Goal: Transaction & Acquisition: Purchase product/service

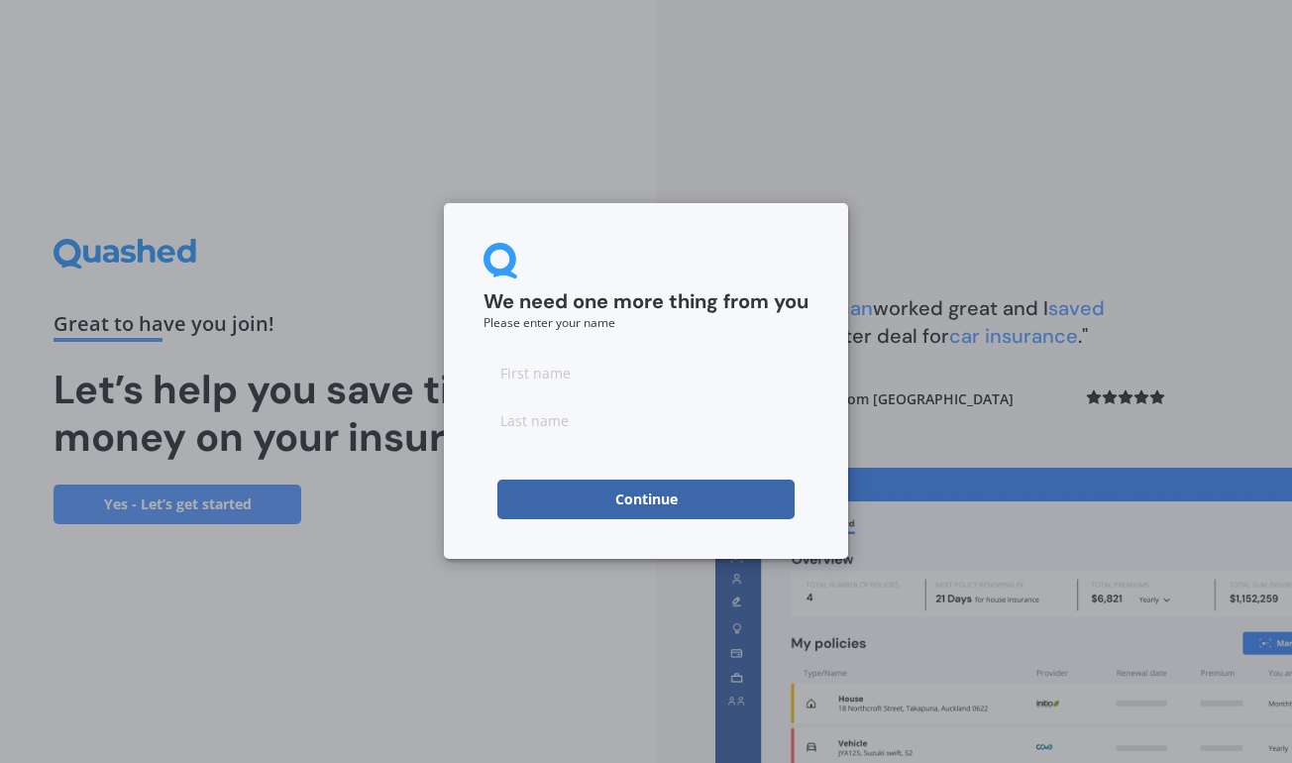
click at [635, 370] on input at bounding box center [645, 373] width 325 height 40
type input "[PERSON_NAME]"
type input "a"
type input "[PERSON_NAME]"
click at [671, 507] on button "Continue" at bounding box center [645, 499] width 297 height 40
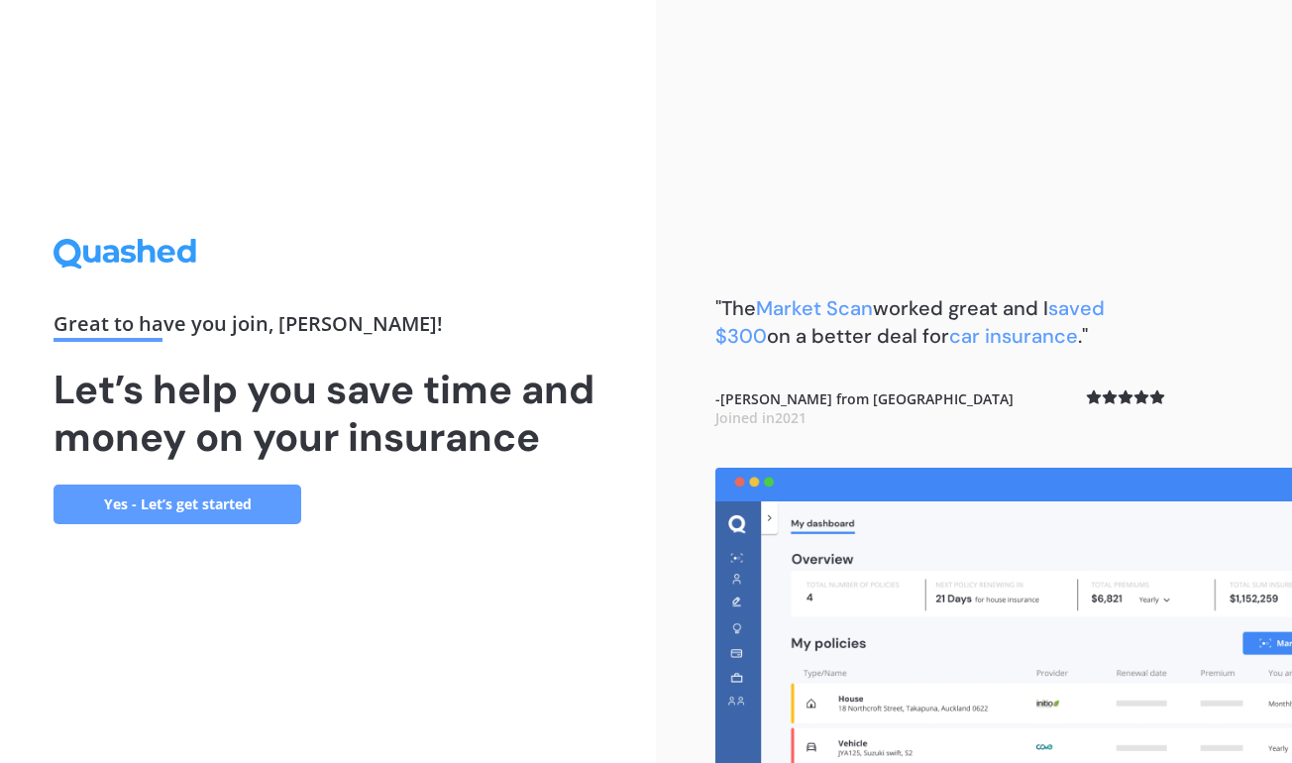
click at [214, 503] on link "Yes - Let’s get started" at bounding box center [177, 504] width 248 height 40
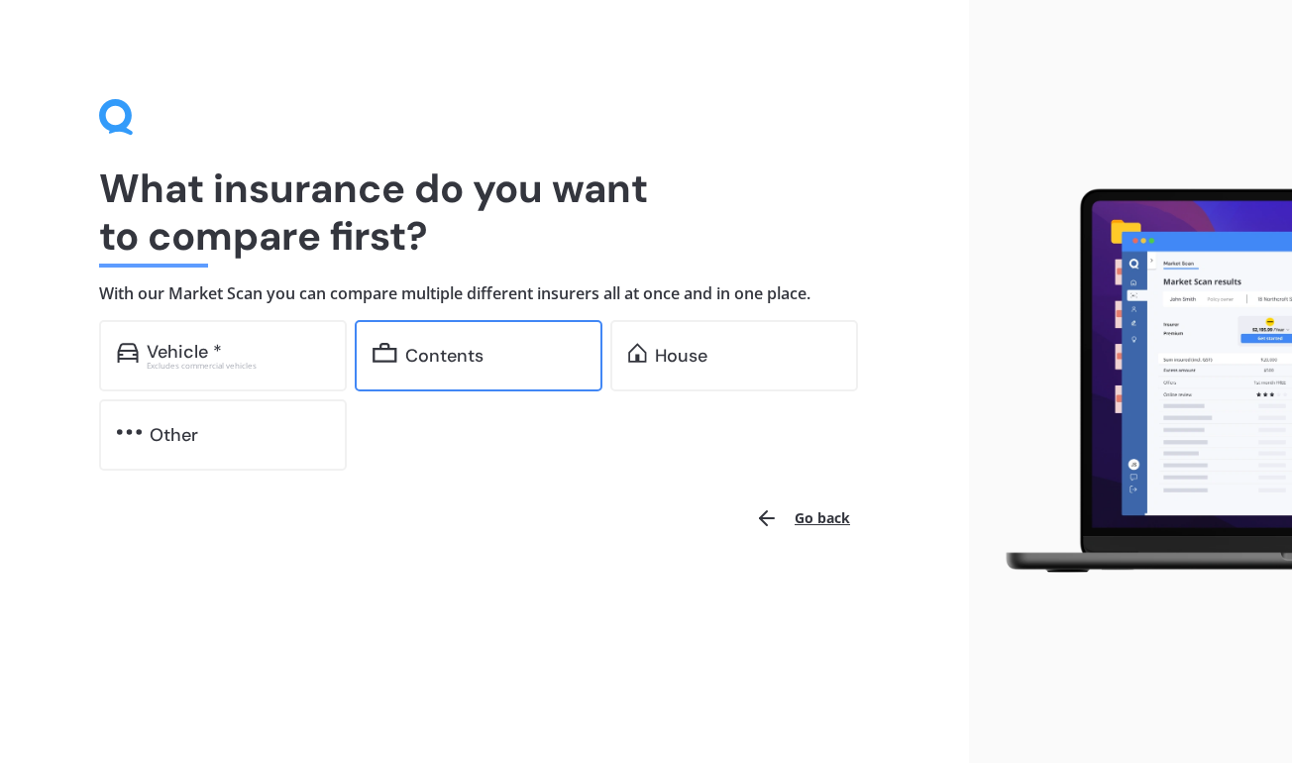
click at [508, 356] on div "Contents" at bounding box center [494, 356] width 179 height 20
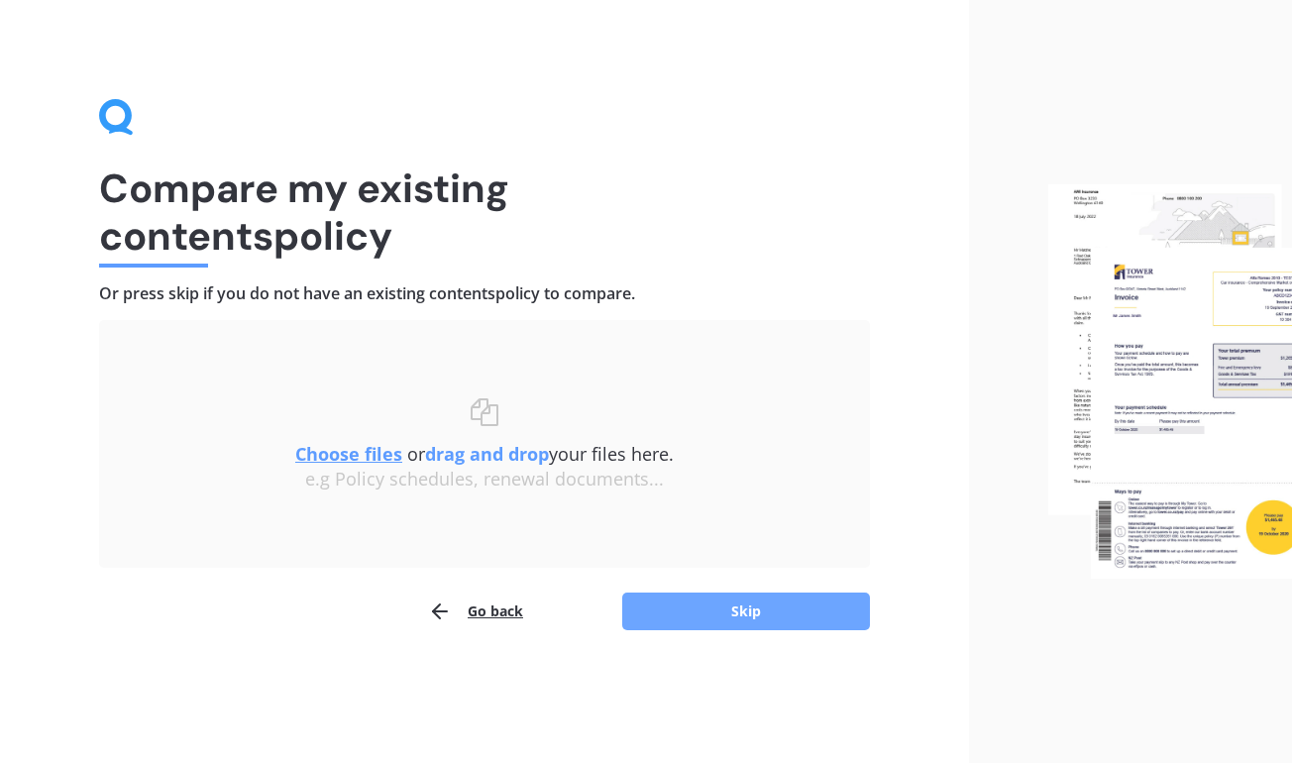
click at [693, 603] on button "Skip" at bounding box center [746, 611] width 248 height 38
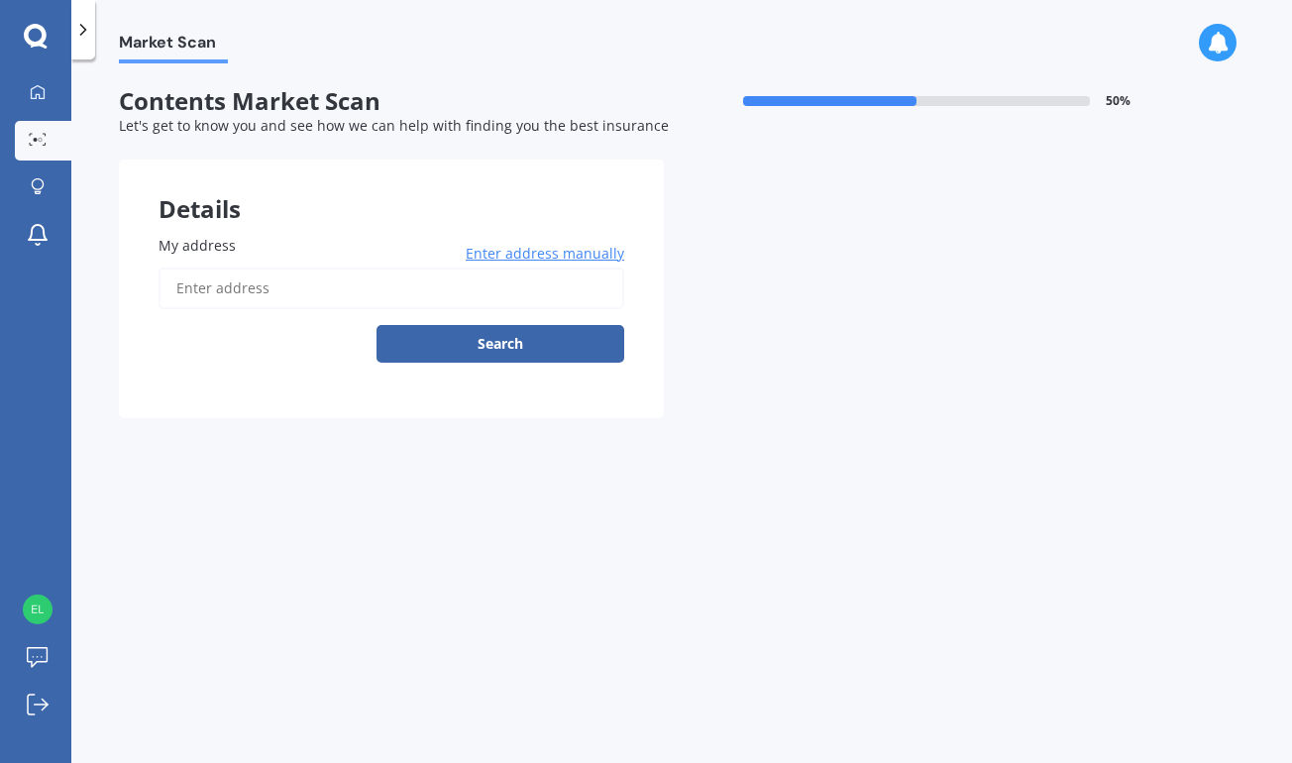
click at [521, 287] on input "My address" at bounding box center [392, 288] width 466 height 42
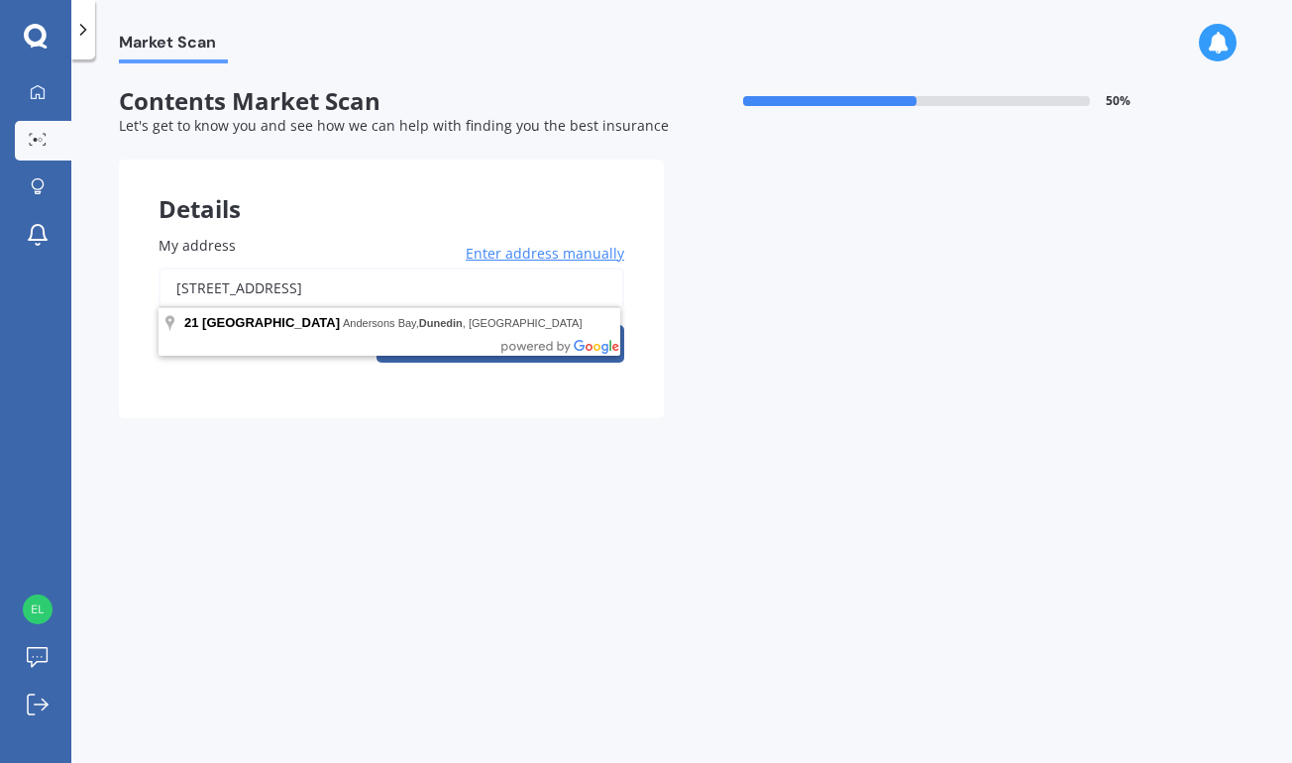
drag, startPoint x: 517, startPoint y: 334, endPoint x: 487, endPoint y: 316, distance: 34.7
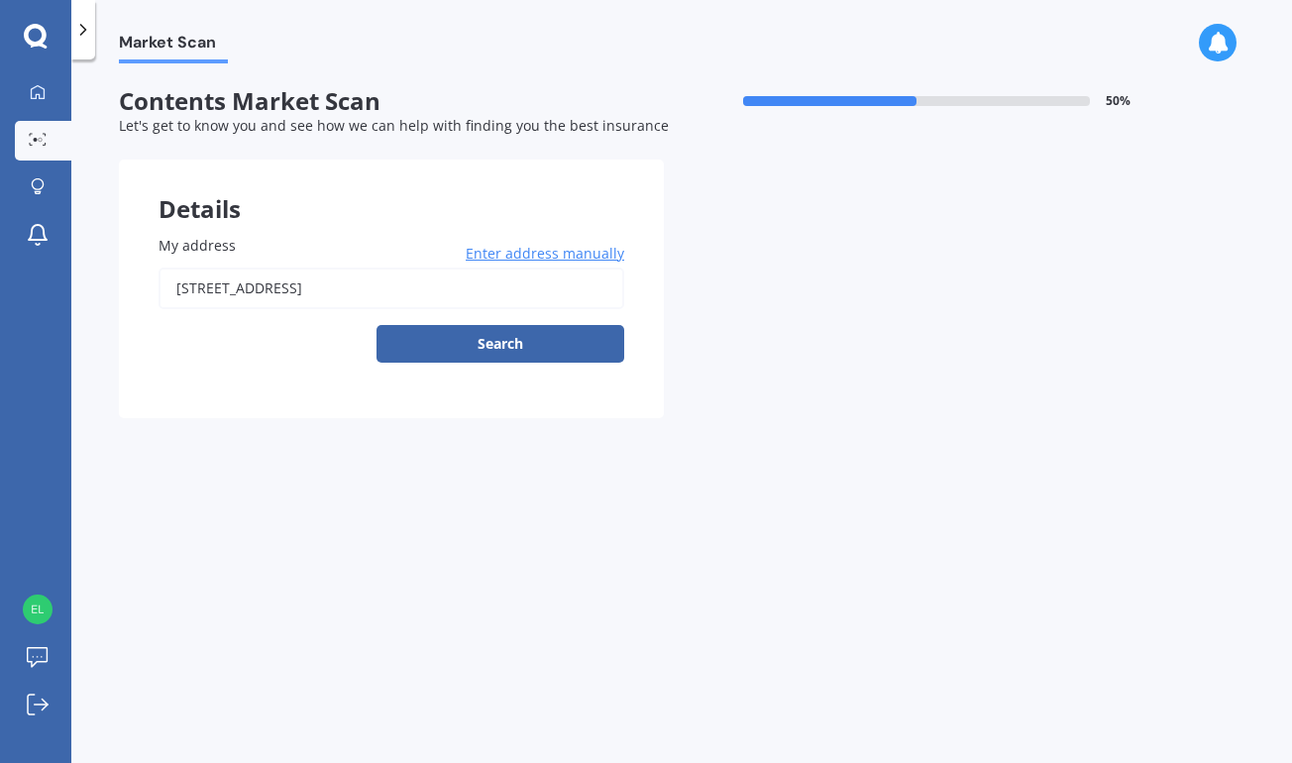
type input "[STREET_ADDRESS]"
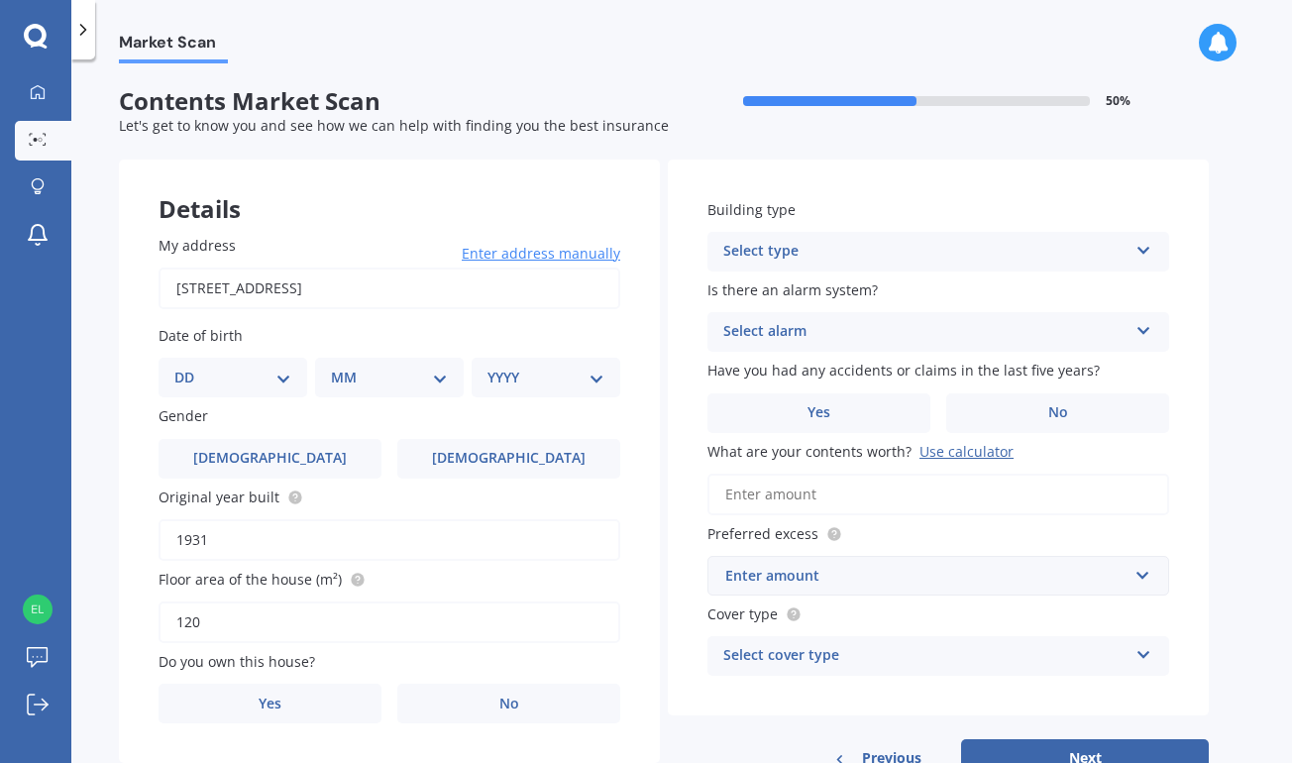
select select "18"
select select "10"
select select "1974"
click at [527, 424] on div "Gender [DEMOGRAPHIC_DATA] [DEMOGRAPHIC_DATA]" at bounding box center [390, 441] width 462 height 72
click at [524, 455] on span "[DEMOGRAPHIC_DATA]" at bounding box center [509, 458] width 158 height 17
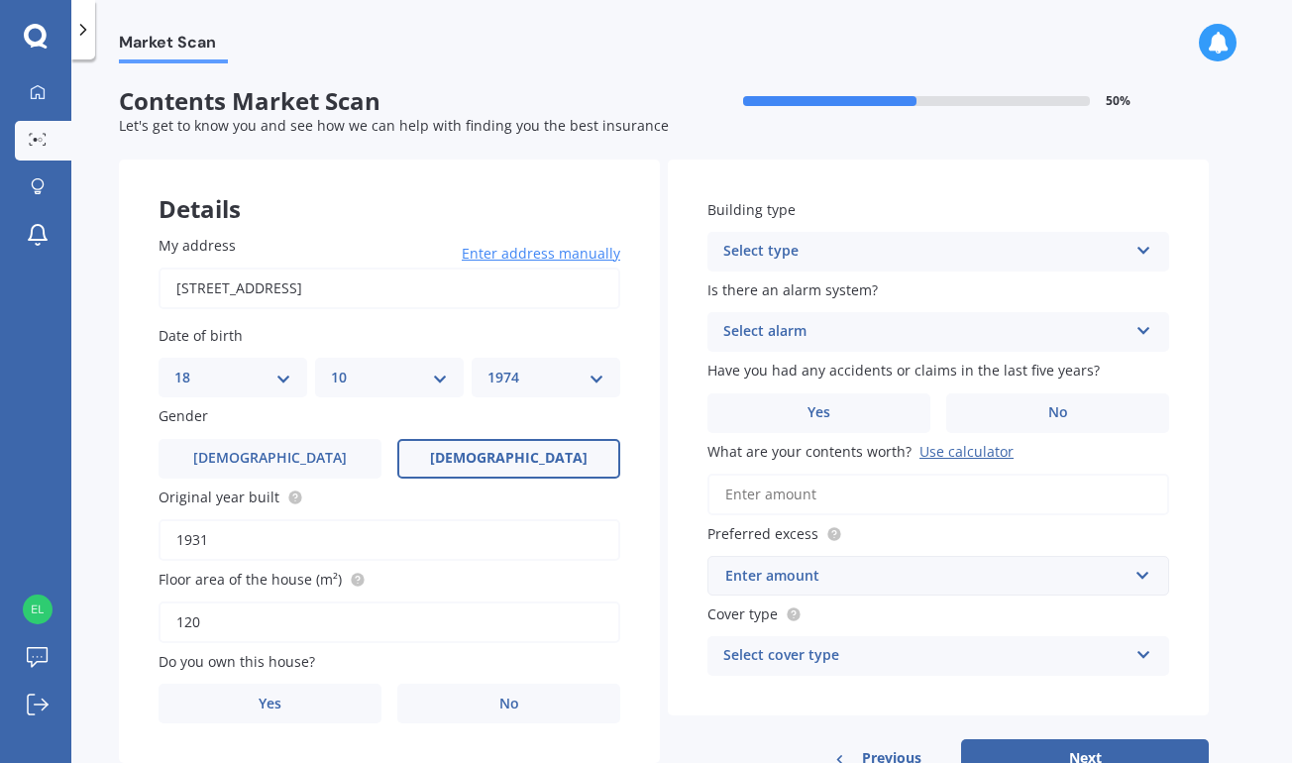
click at [0, 0] on input "[DEMOGRAPHIC_DATA]" at bounding box center [0, 0] width 0 height 0
click at [352, 622] on input "120" at bounding box center [390, 622] width 462 height 42
type input "1"
click at [173, 617] on icon at bounding box center [173, 622] width 14 height 20
click at [174, 614] on icon at bounding box center [173, 622] width 14 height 20
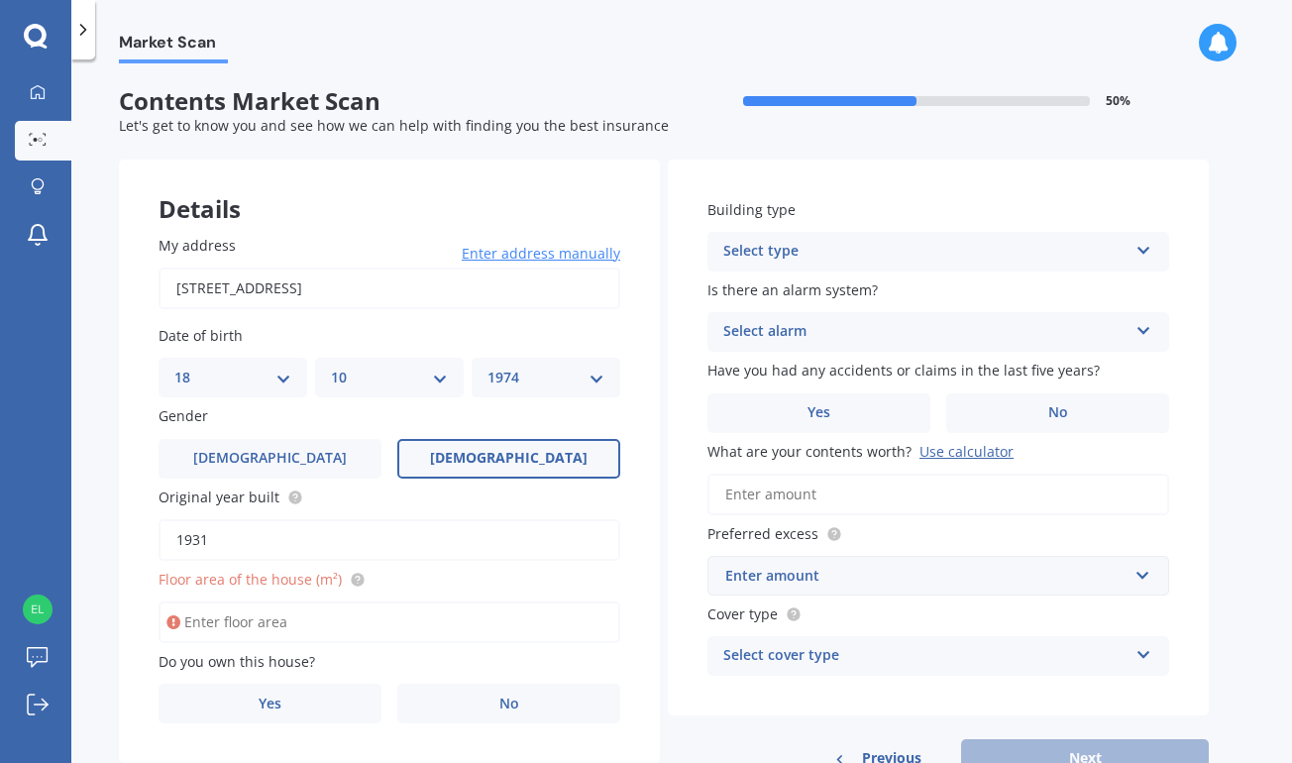
click at [239, 619] on input "Floor area of the house (m²)" at bounding box center [390, 622] width 462 height 42
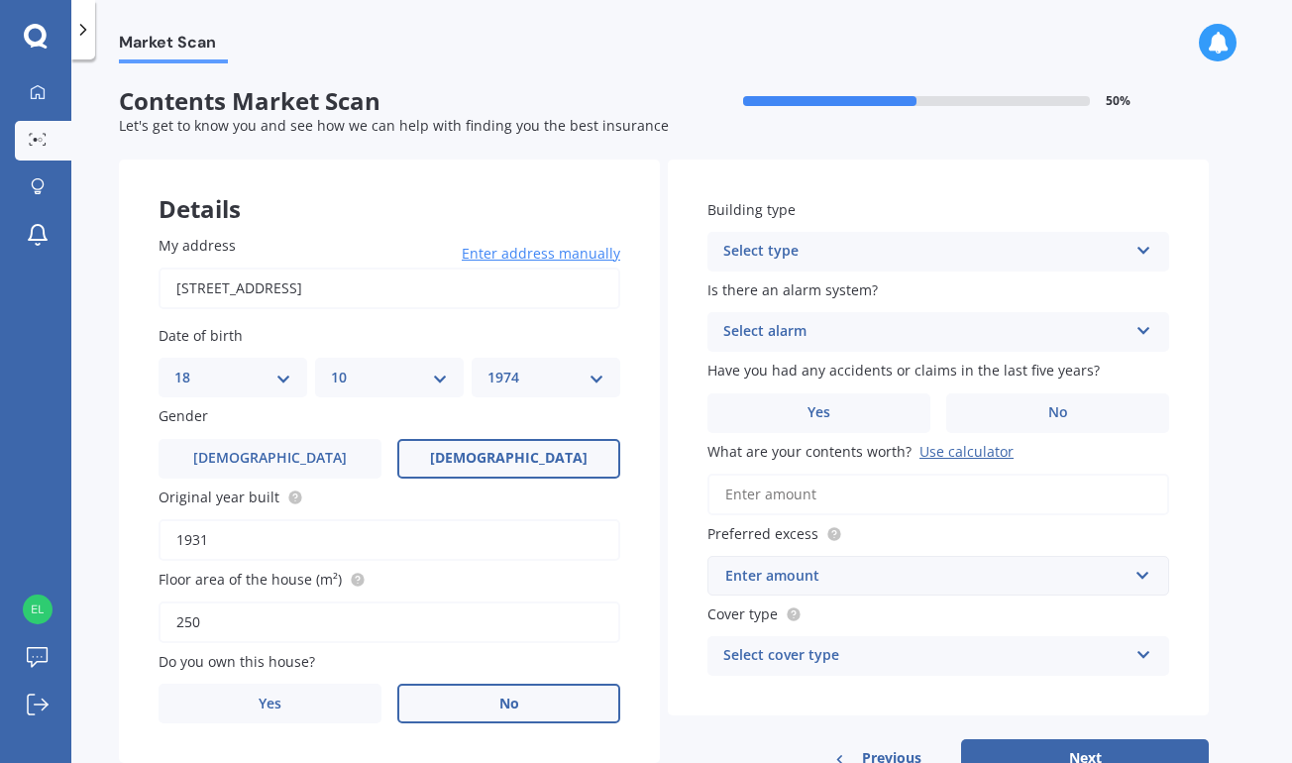
type input "250"
click at [465, 702] on label "No" at bounding box center [508, 704] width 223 height 40
click at [0, 0] on input "No" at bounding box center [0, 0] width 0 height 0
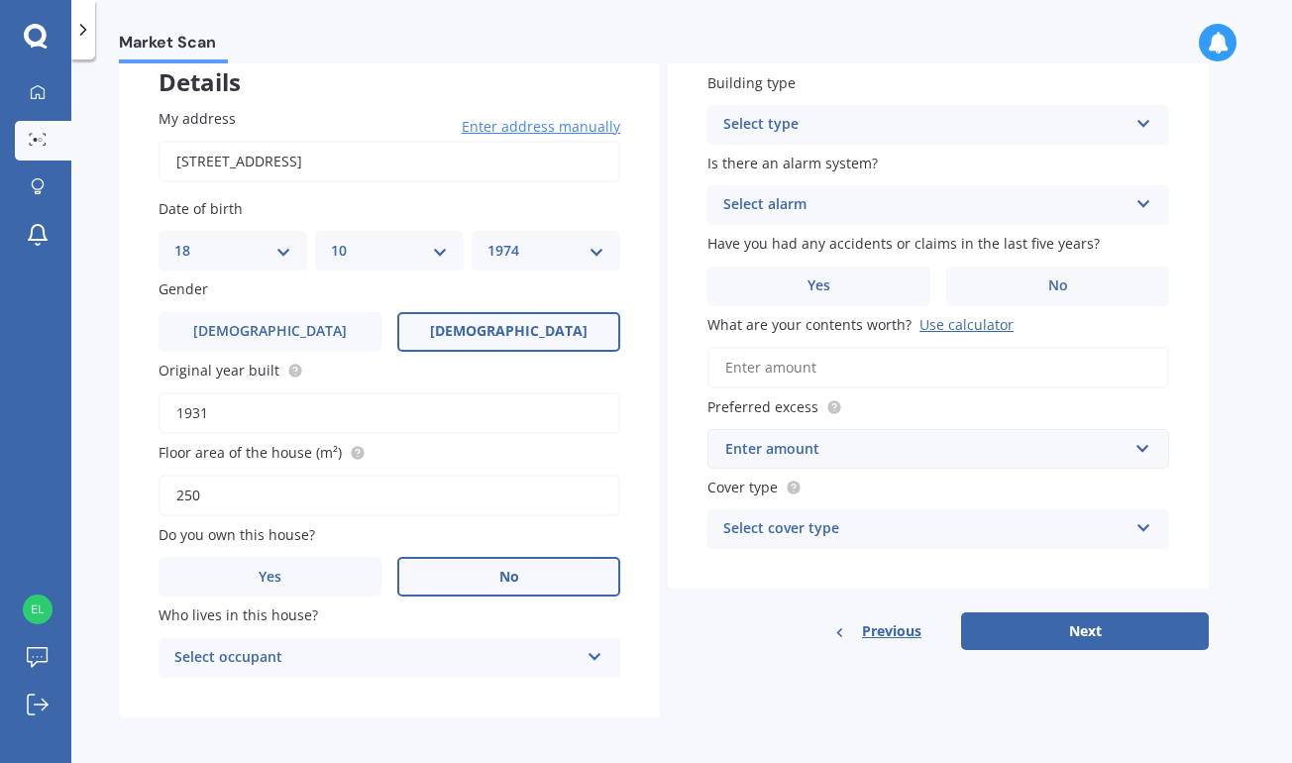
scroll to position [126, 0]
click at [599, 647] on icon at bounding box center [594, 654] width 17 height 14
click at [556, 616] on label "Who lives in this house?" at bounding box center [386, 615] width 454 height 21
click at [595, 650] on icon at bounding box center [594, 654] width 17 height 14
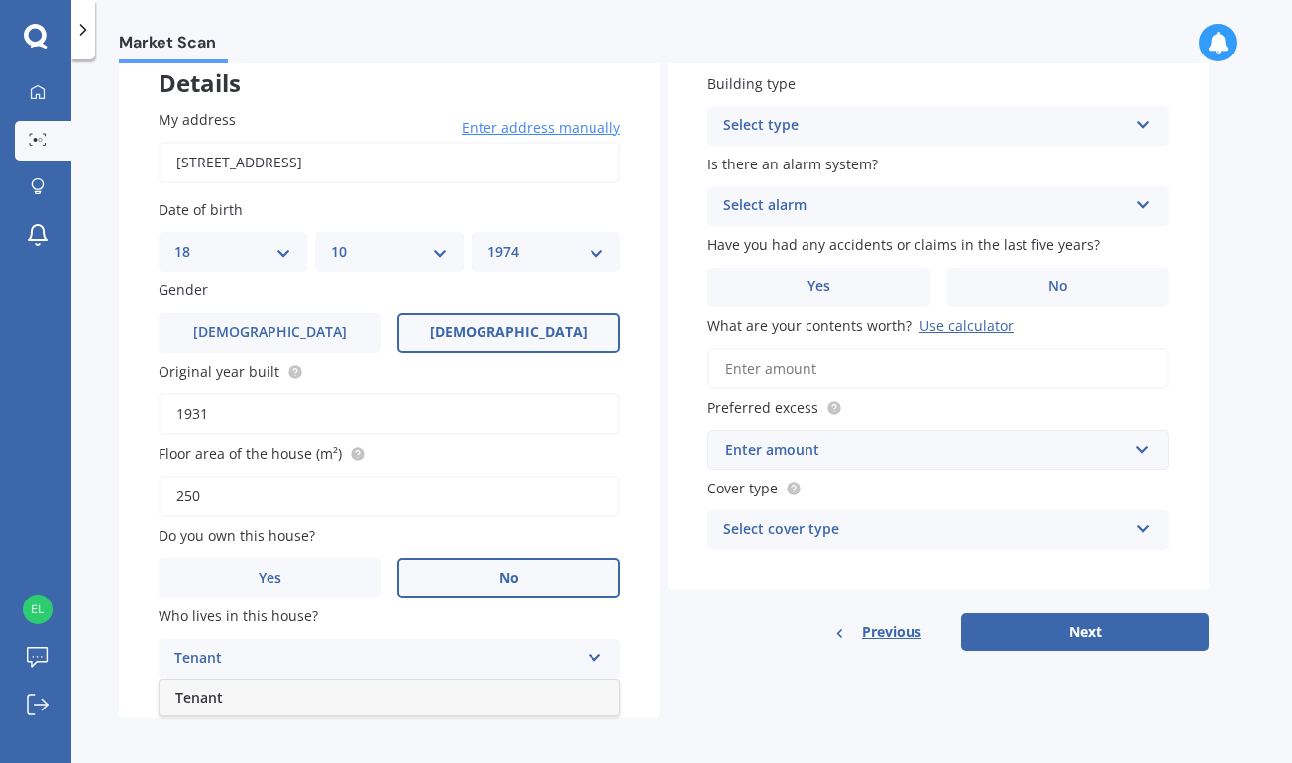
click at [591, 696] on div "Tenant" at bounding box center [389, 698] width 460 height 36
click at [1253, 406] on div "Market Scan Contents Market Scan 50 % Let's get to know you and see how we can …" at bounding box center [681, 414] width 1221 height 703
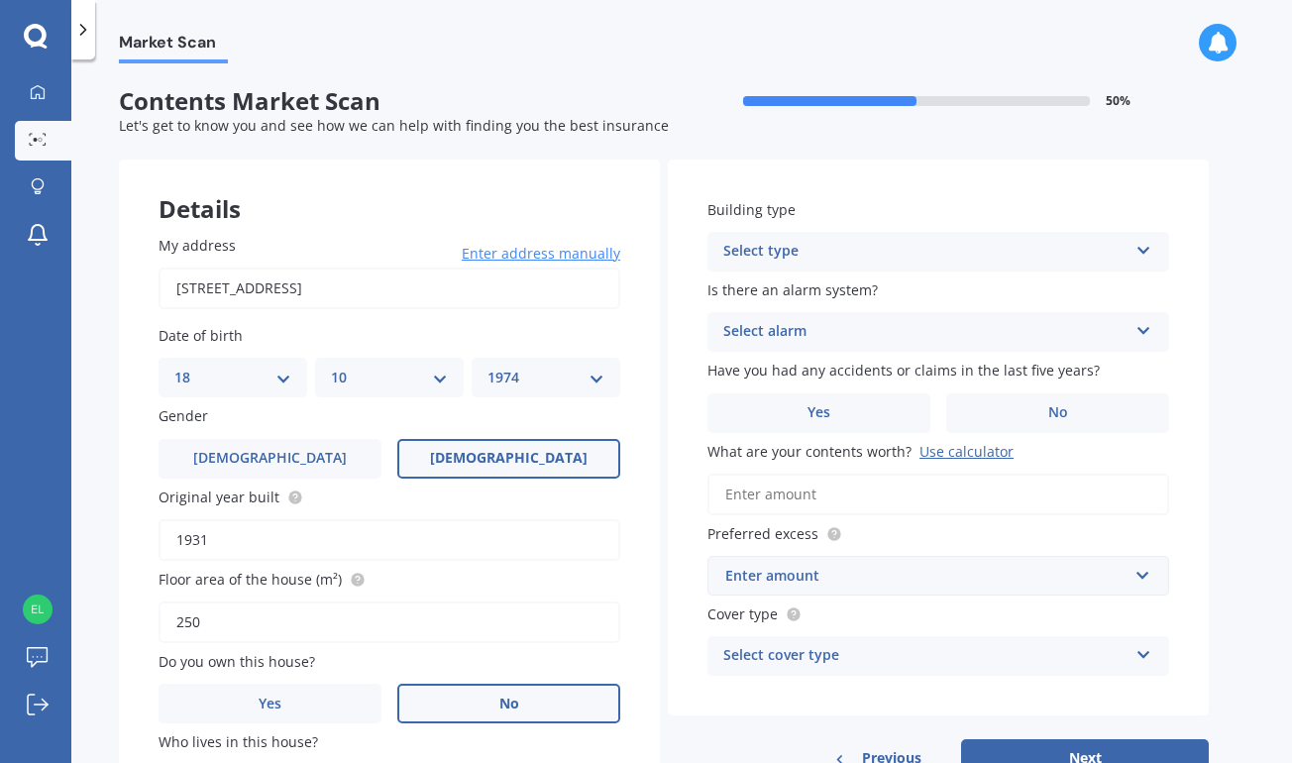
scroll to position [0, 0]
click at [1143, 241] on icon at bounding box center [1143, 247] width 17 height 14
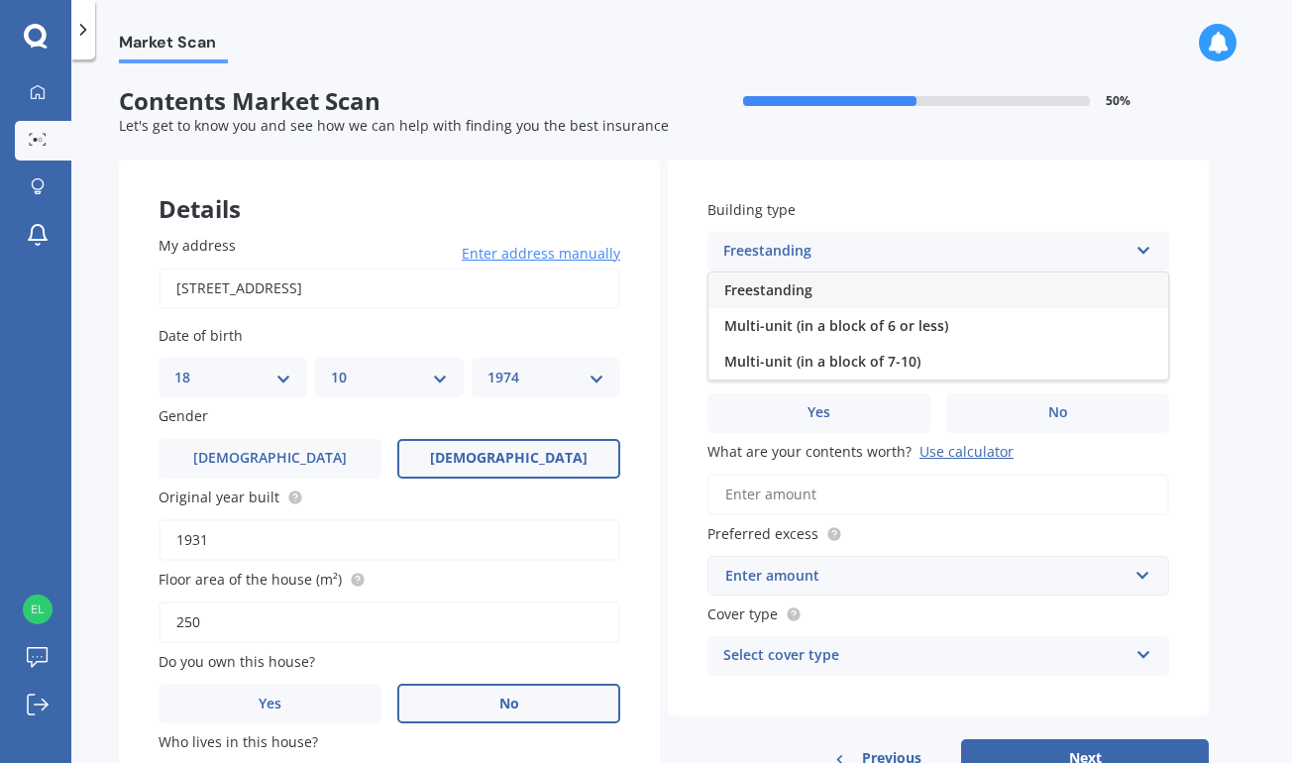
click at [1086, 282] on div "Freestanding" at bounding box center [938, 290] width 460 height 36
click at [1143, 326] on icon at bounding box center [1143, 327] width 17 height 14
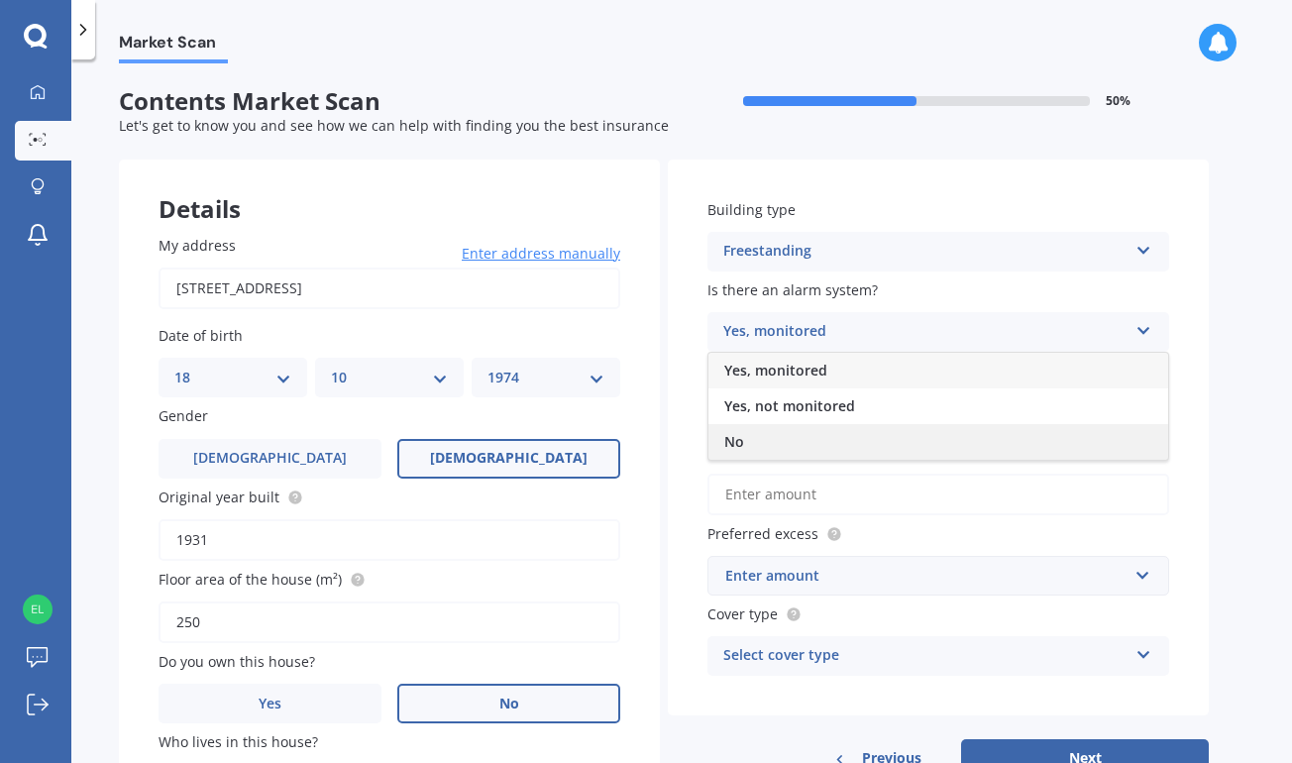
click at [1025, 437] on div "No" at bounding box center [938, 442] width 460 height 36
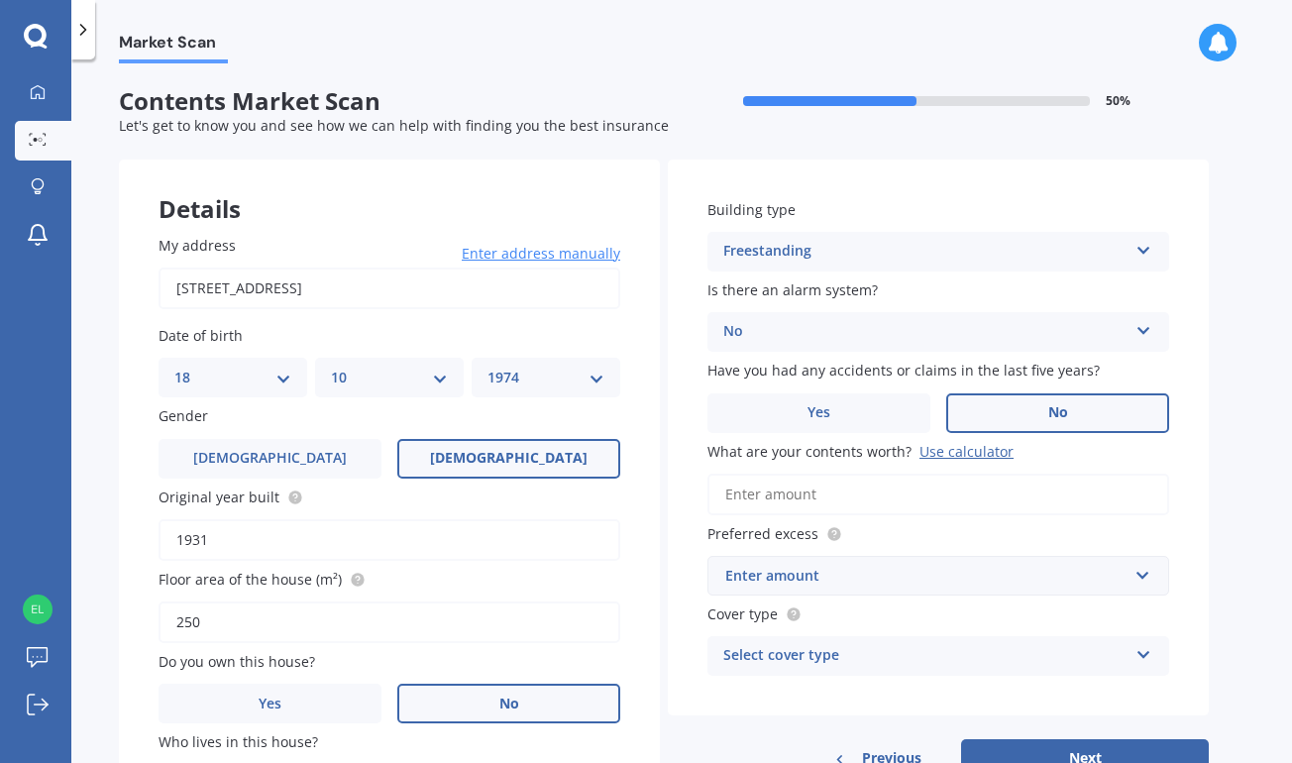
click at [1058, 405] on span "No" at bounding box center [1058, 412] width 20 height 17
click at [0, 0] on input "No" at bounding box center [0, 0] width 0 height 0
click at [965, 496] on input "What are your contents worth? Use calculator" at bounding box center [938, 495] width 462 height 42
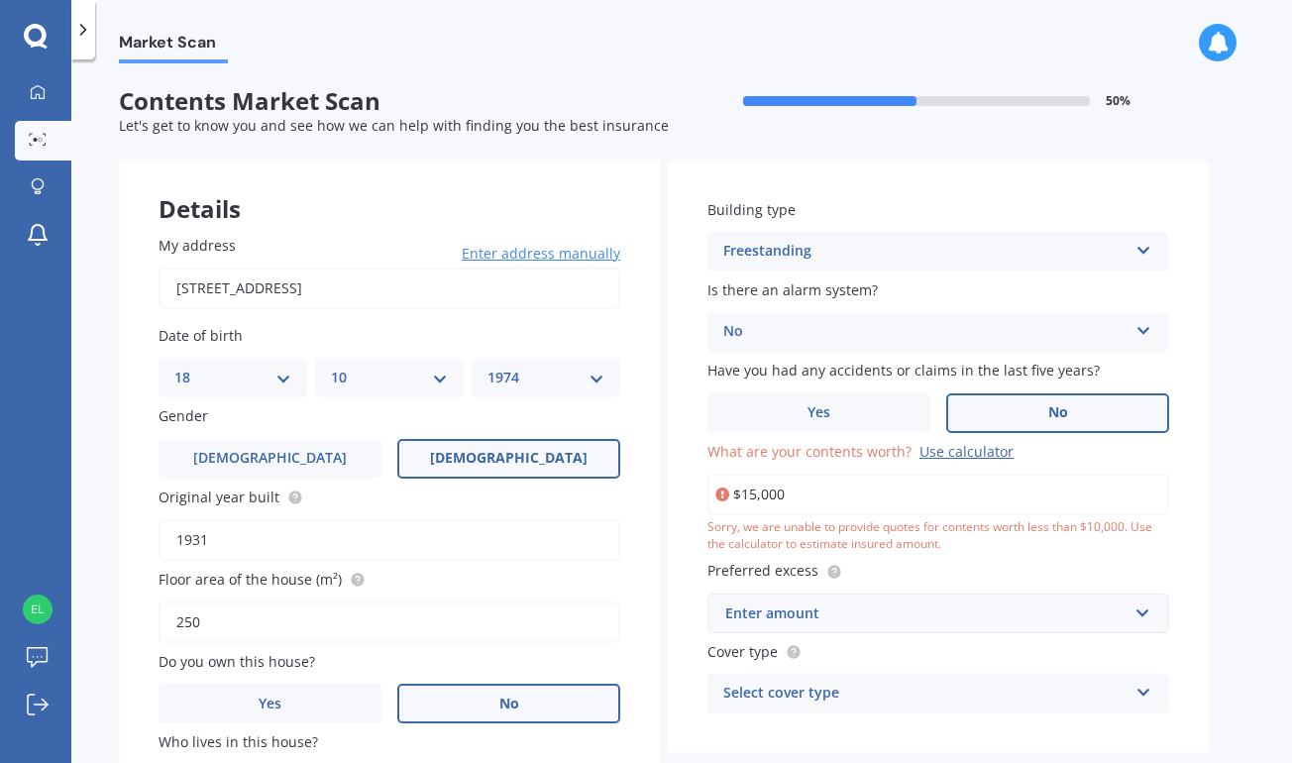
type input "$150,000"
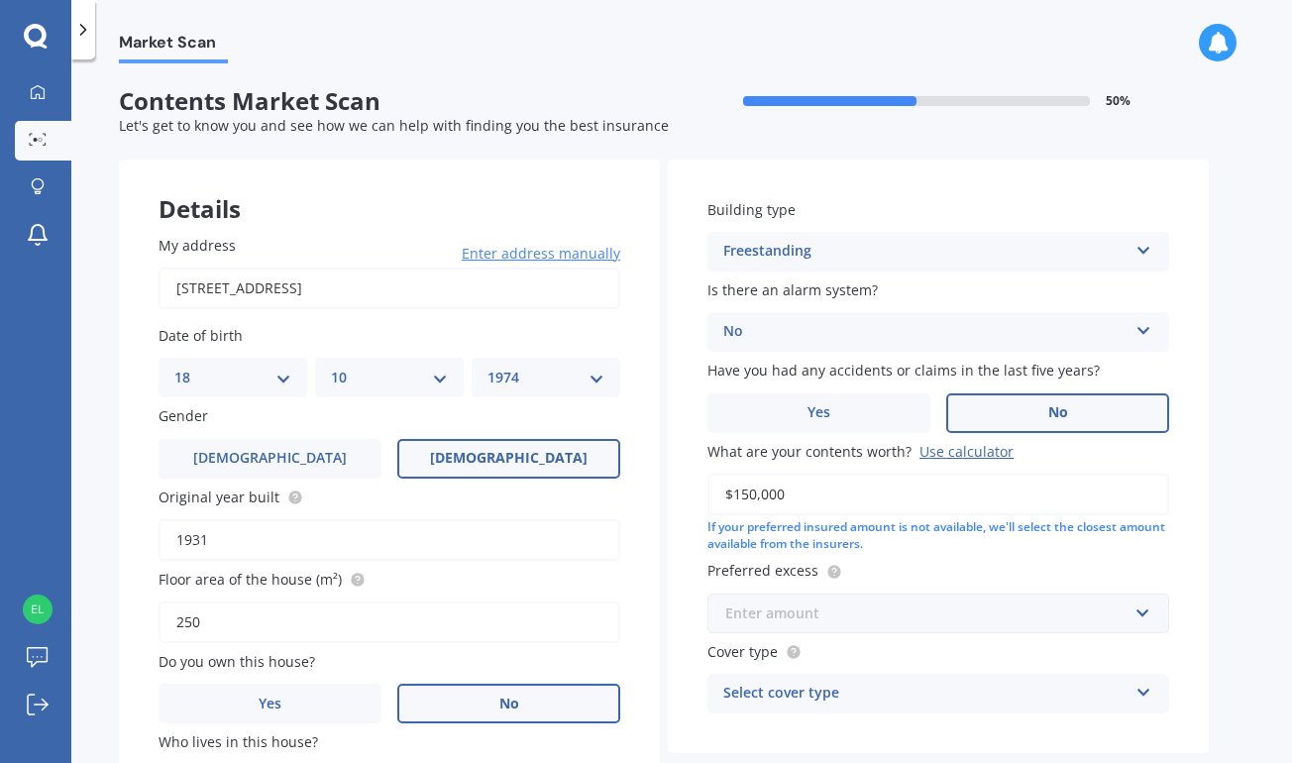
click at [1143, 608] on input "text" at bounding box center [931, 613] width 444 height 38
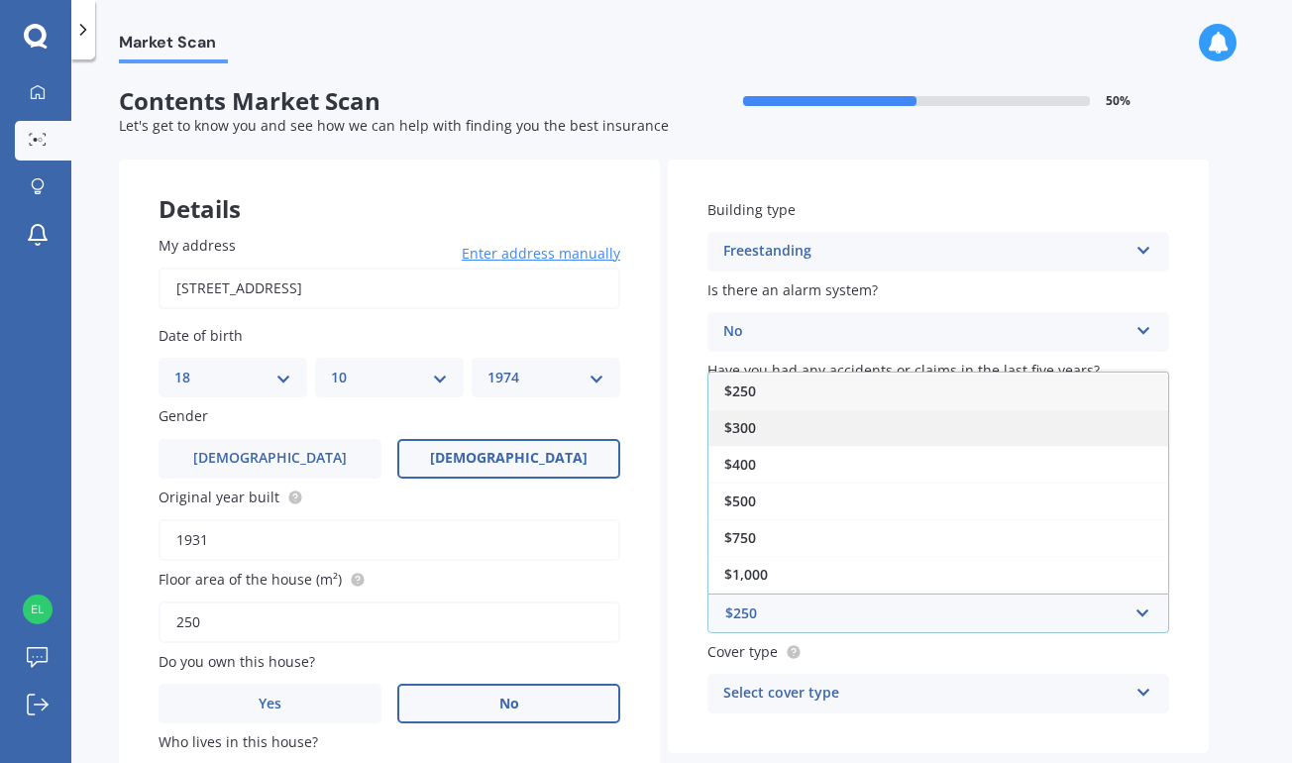
click at [1033, 426] on div "$300" at bounding box center [938, 427] width 460 height 37
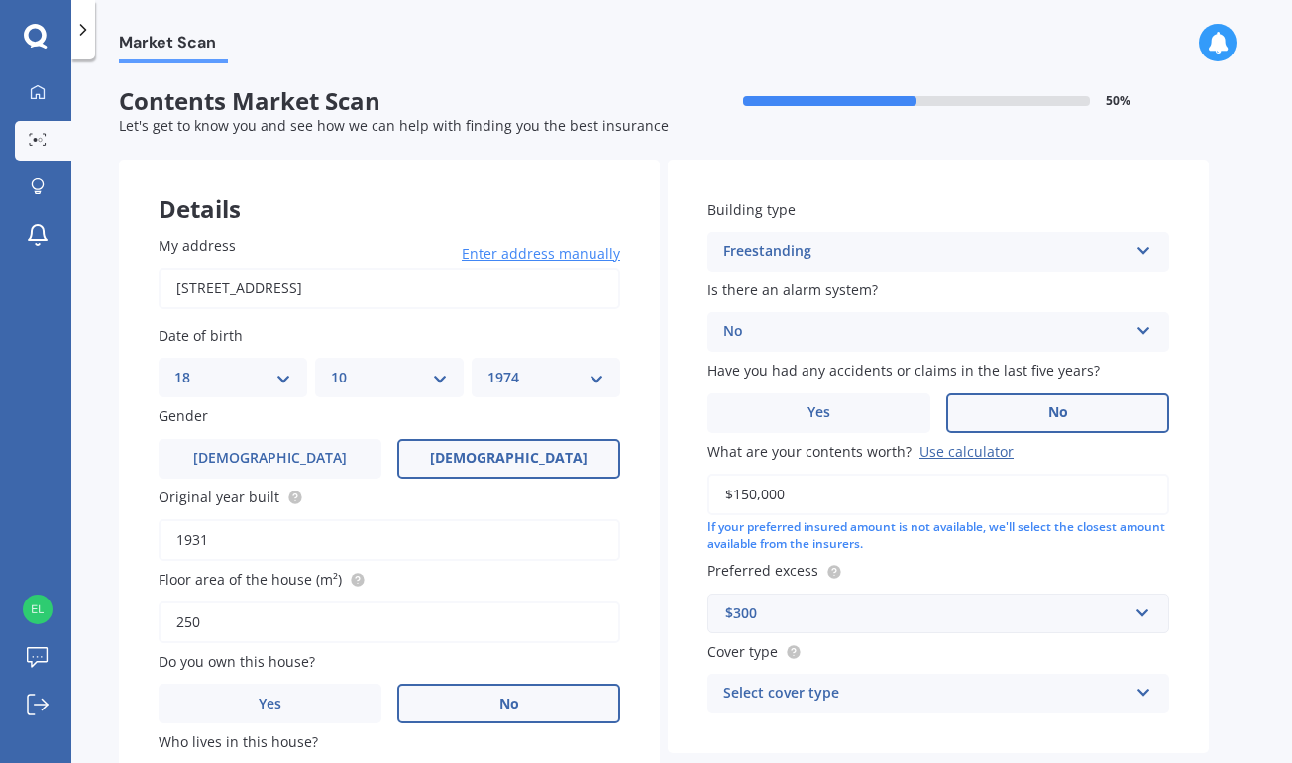
click at [1145, 684] on icon at bounding box center [1143, 689] width 17 height 14
click at [1121, 577] on div "High" at bounding box center [938, 584] width 460 height 36
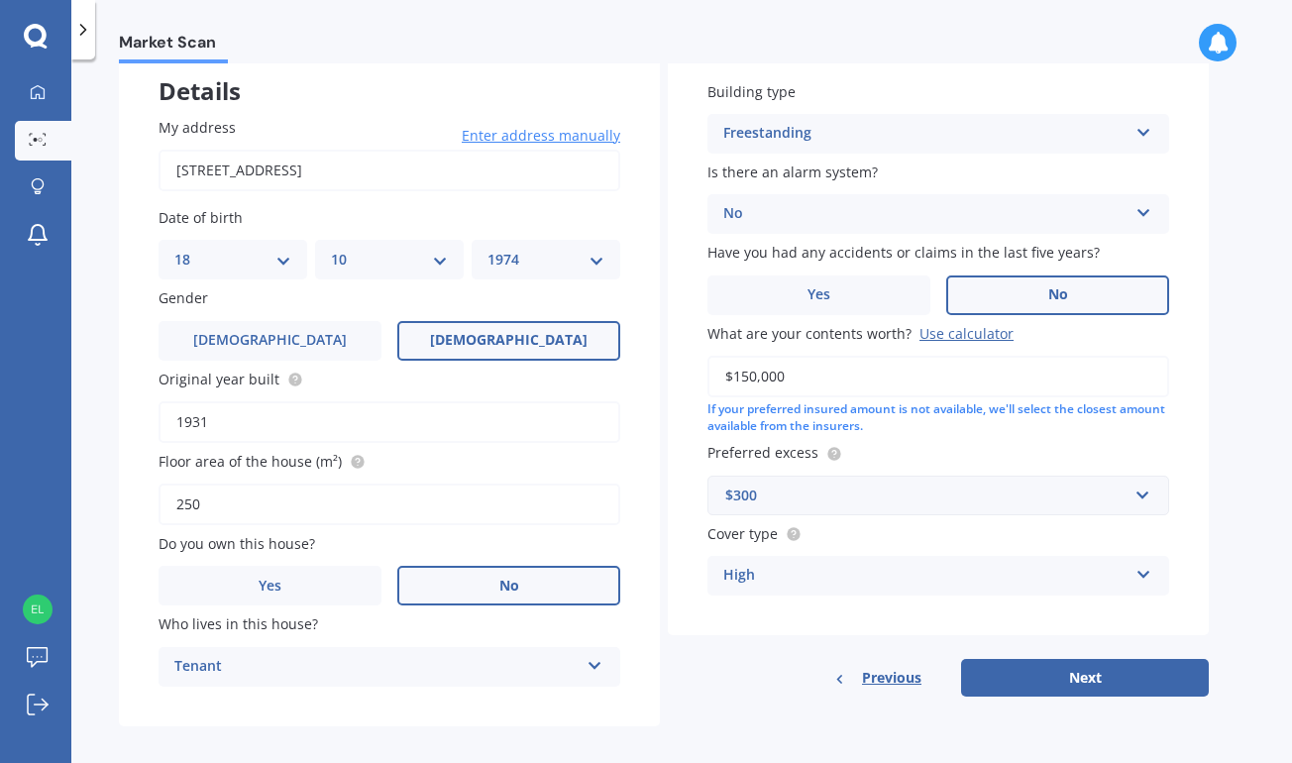
scroll to position [126, 0]
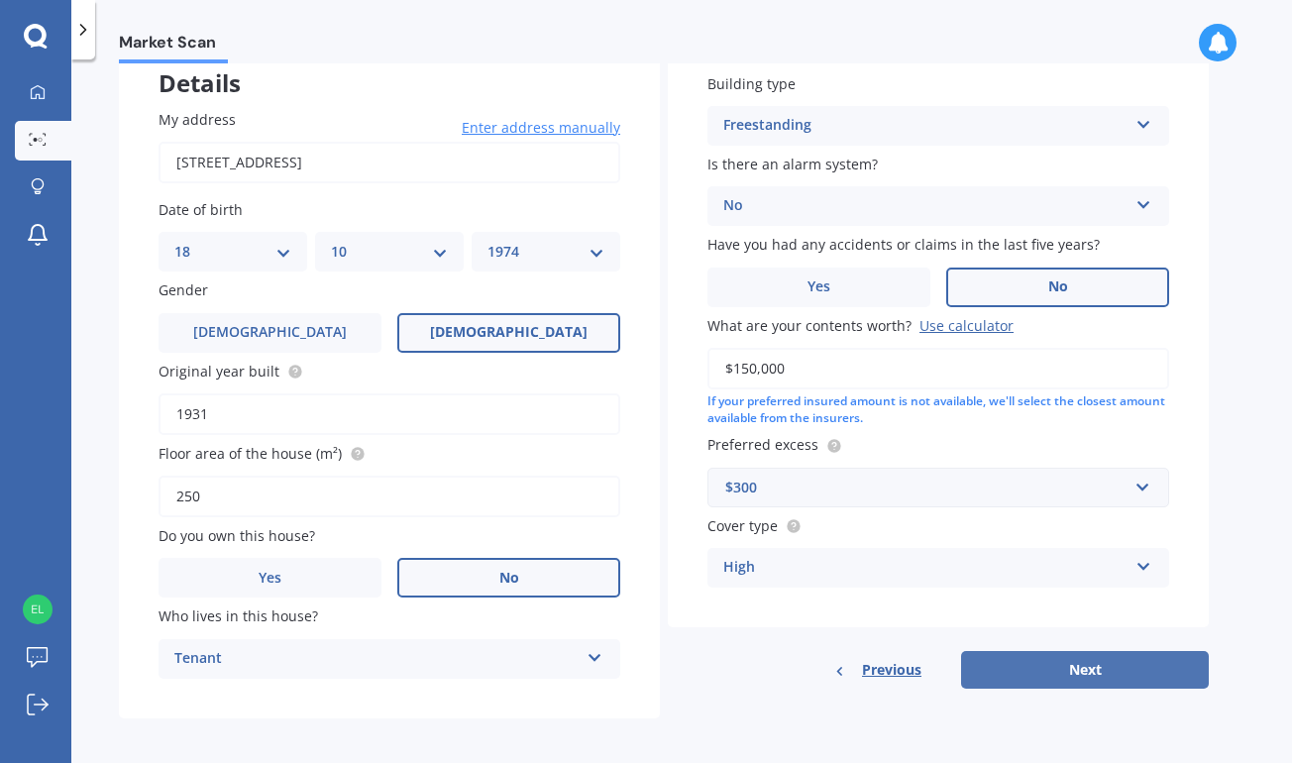
click at [1113, 658] on button "Next" at bounding box center [1085, 670] width 248 height 38
select select "18"
select select "10"
select select "1974"
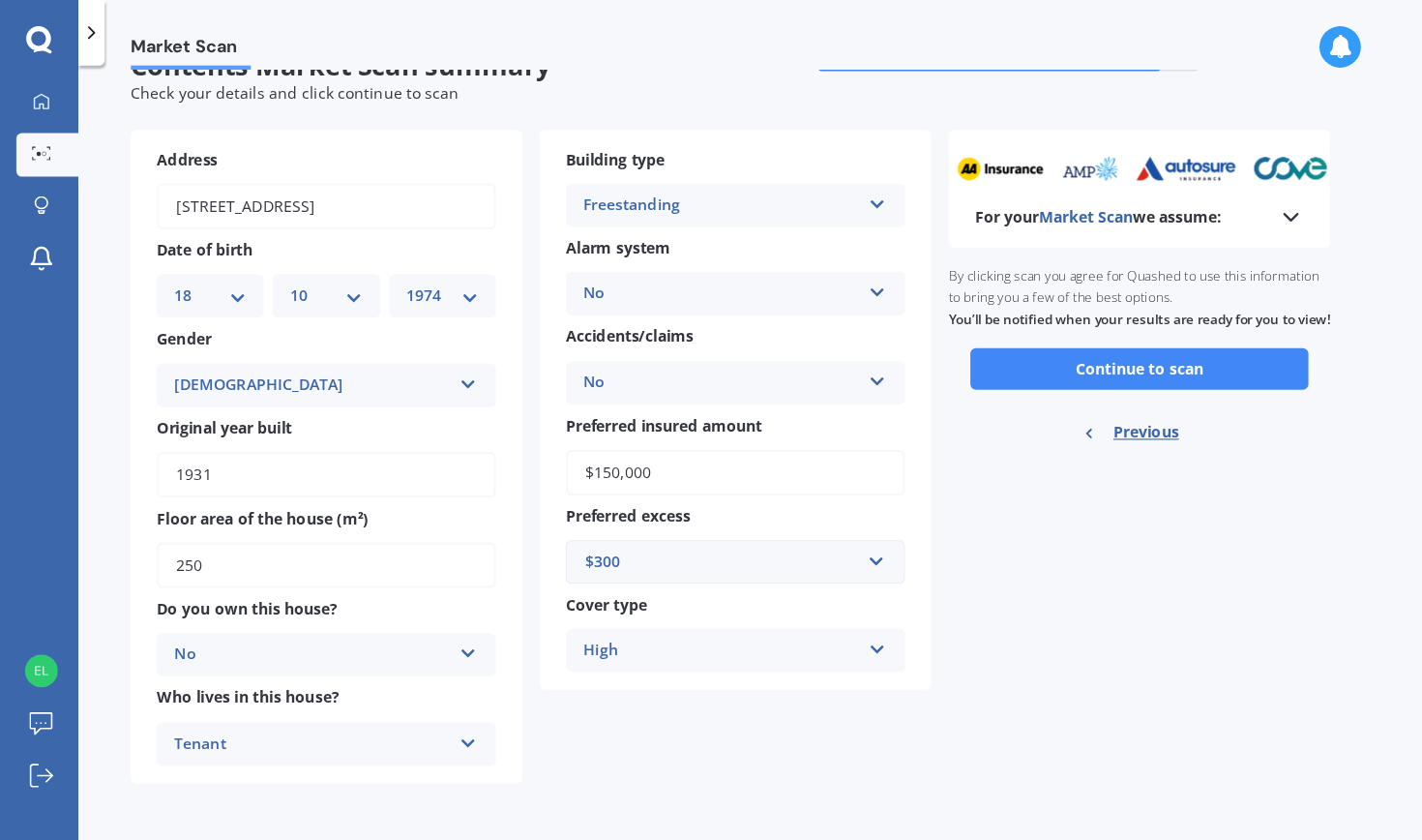
scroll to position [0, 0]
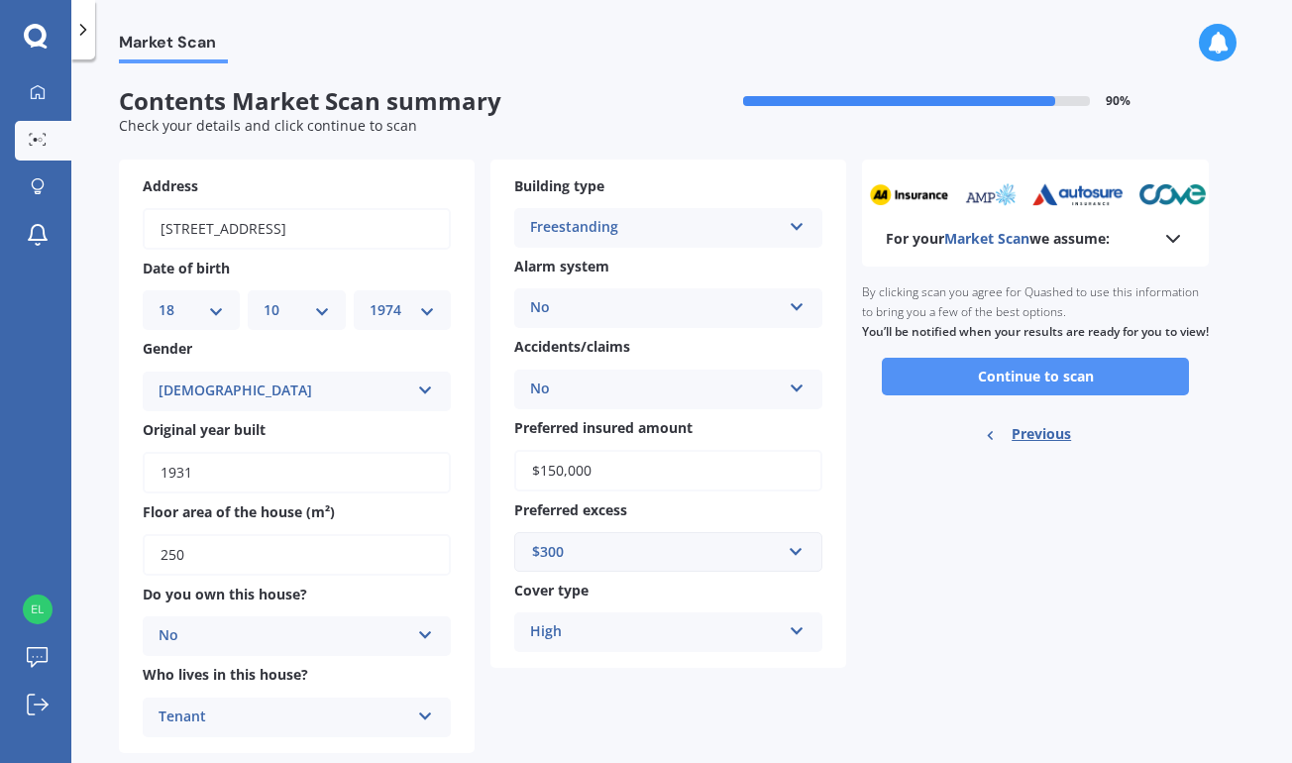
click at [1134, 386] on button "Continue to scan" at bounding box center [1035, 377] width 307 height 38
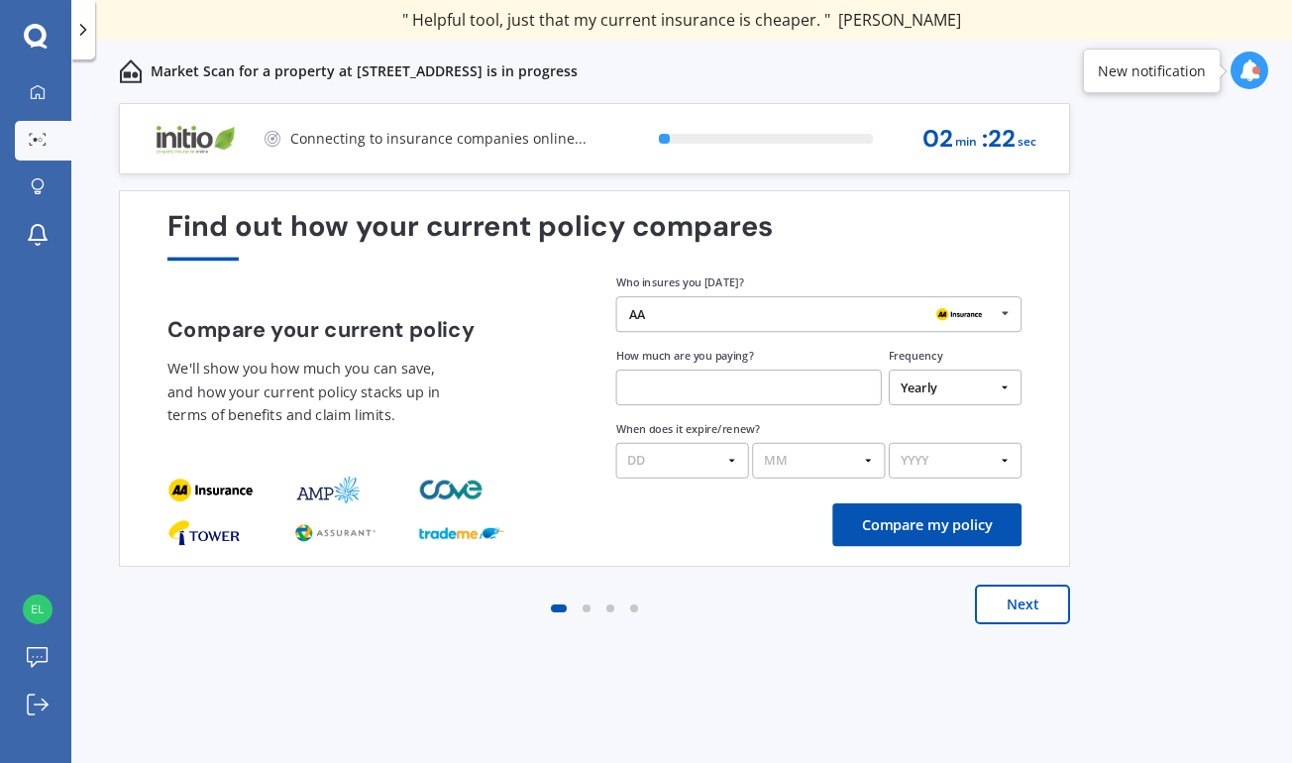
click at [1024, 610] on button "Next" at bounding box center [1022, 604] width 95 height 40
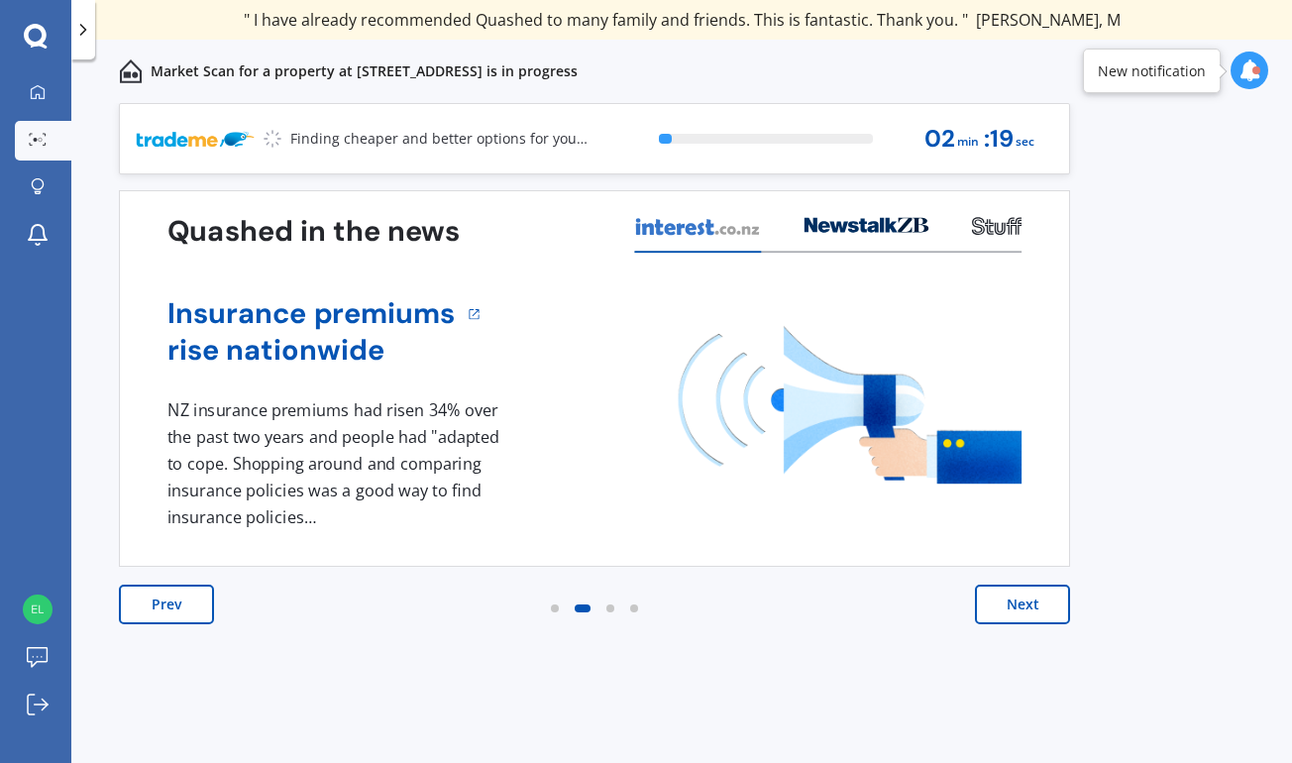
click at [1024, 610] on button "Next" at bounding box center [1022, 604] width 95 height 40
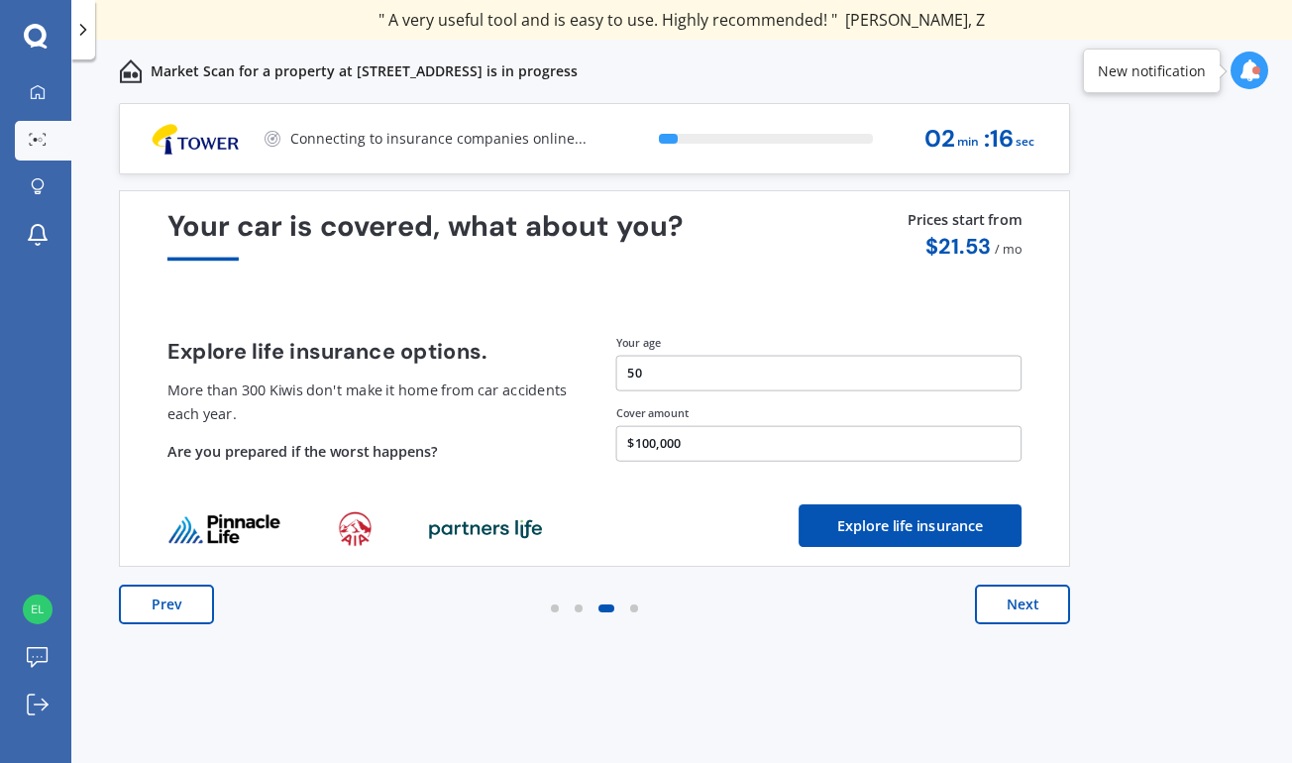
click at [1024, 610] on button "Next" at bounding box center [1022, 604] width 95 height 40
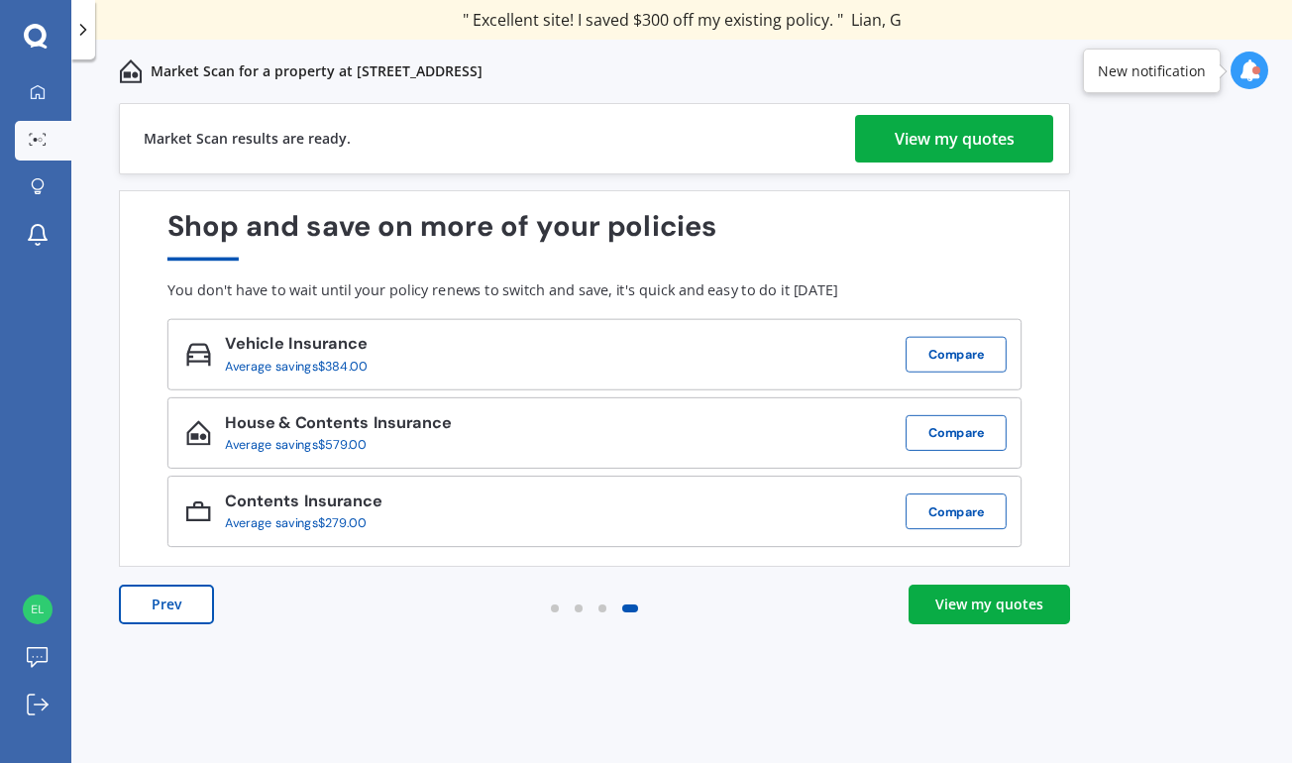
click at [1005, 609] on div "View my quotes" at bounding box center [989, 604] width 108 height 20
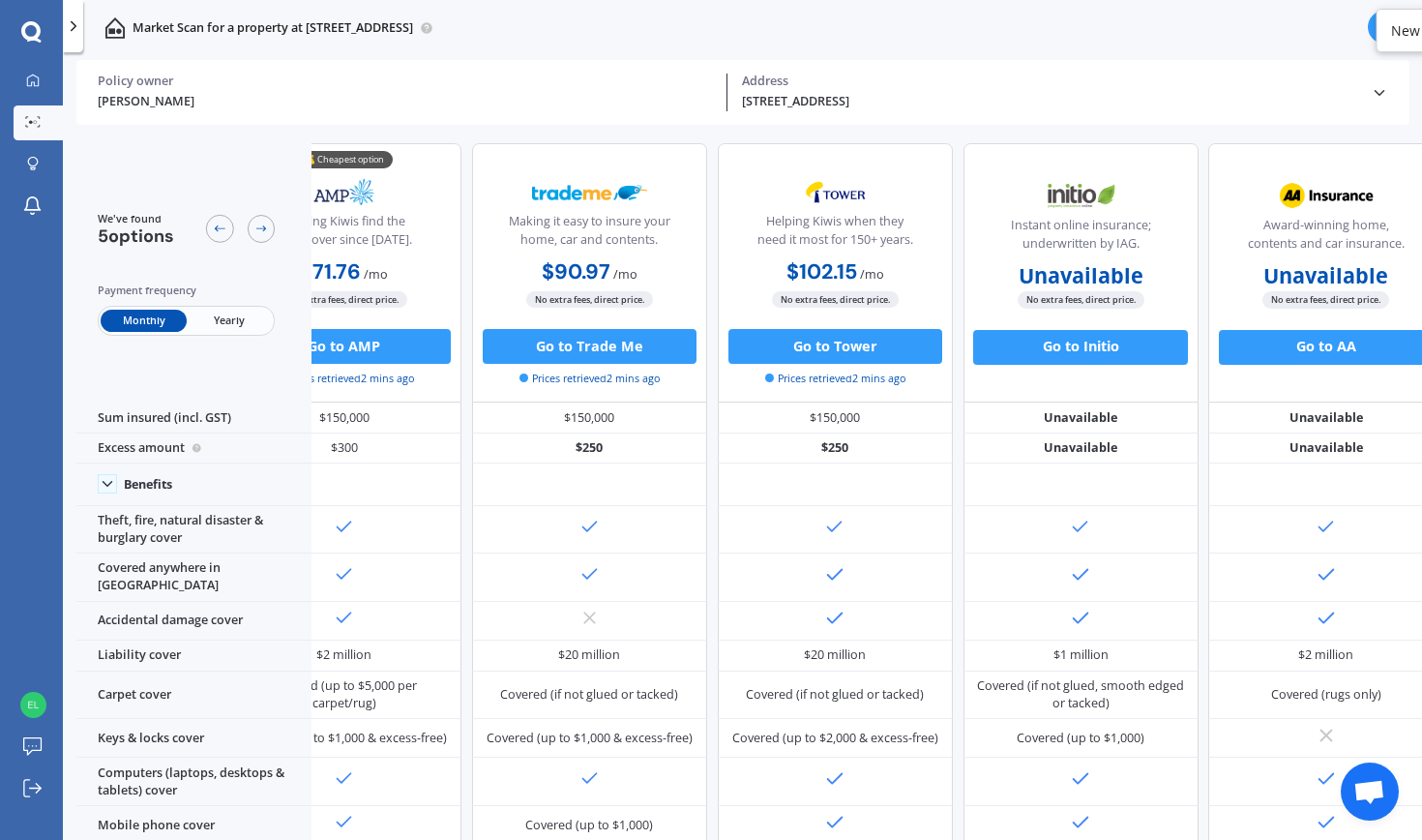
scroll to position [0, 128]
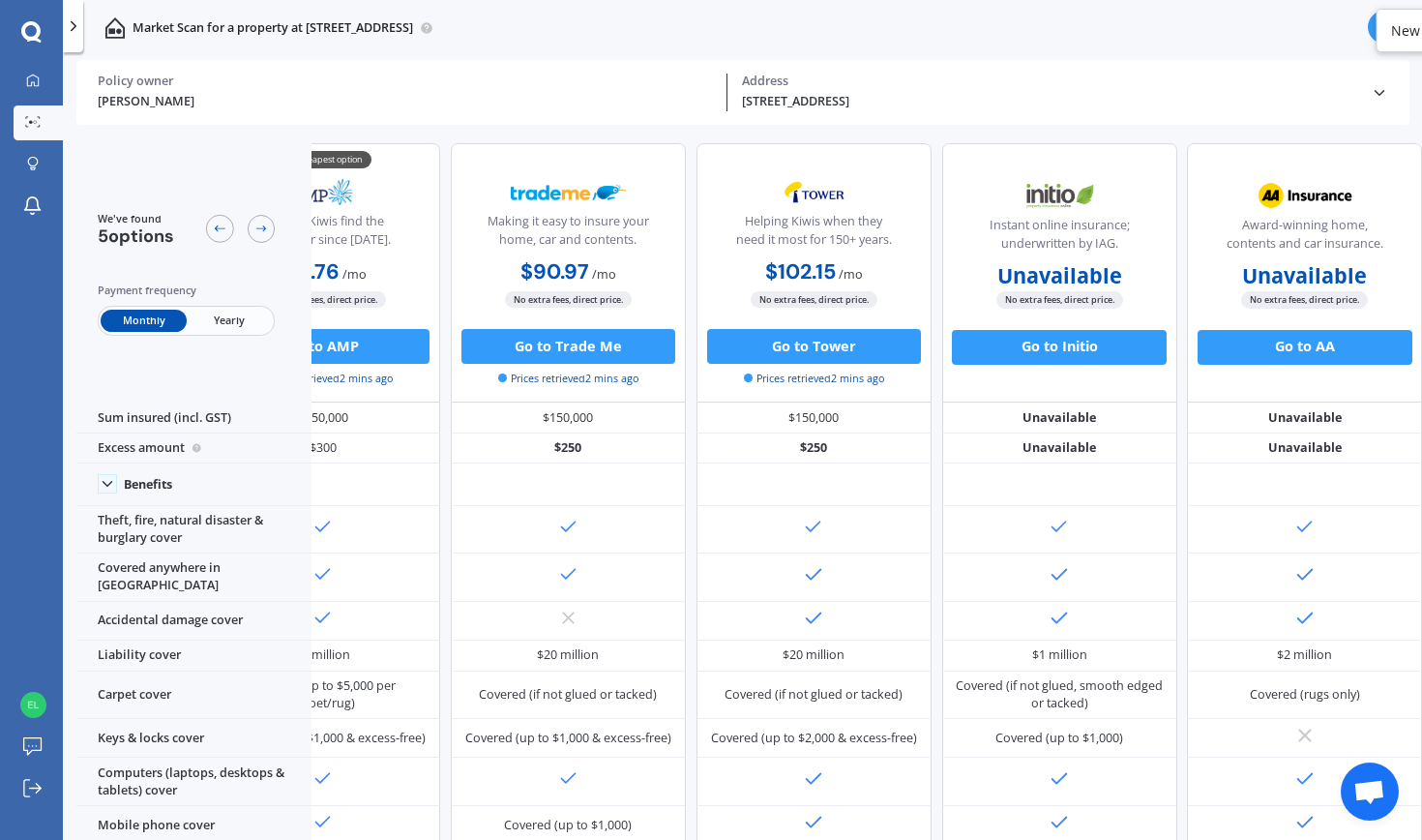
click at [1261, 744] on div "We've found 5 options Payment frequency Monthly Yearly 💰 Cheapest option Helpin…" at bounding box center [749, 486] width 1346 height 714
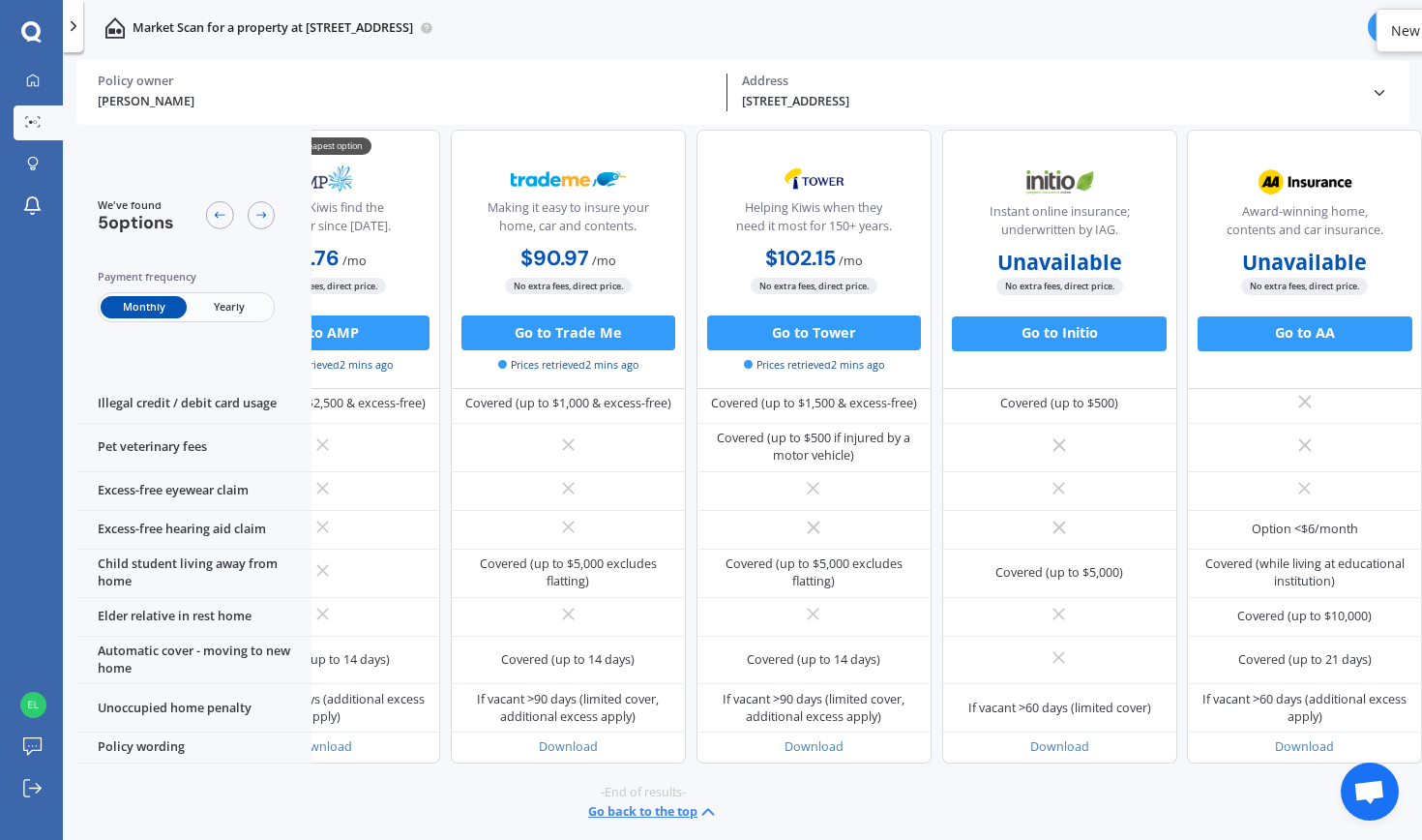
scroll to position [1413, 128]
click at [651, 744] on button "Go back to the top" at bounding box center [653, 812] width 131 height 21
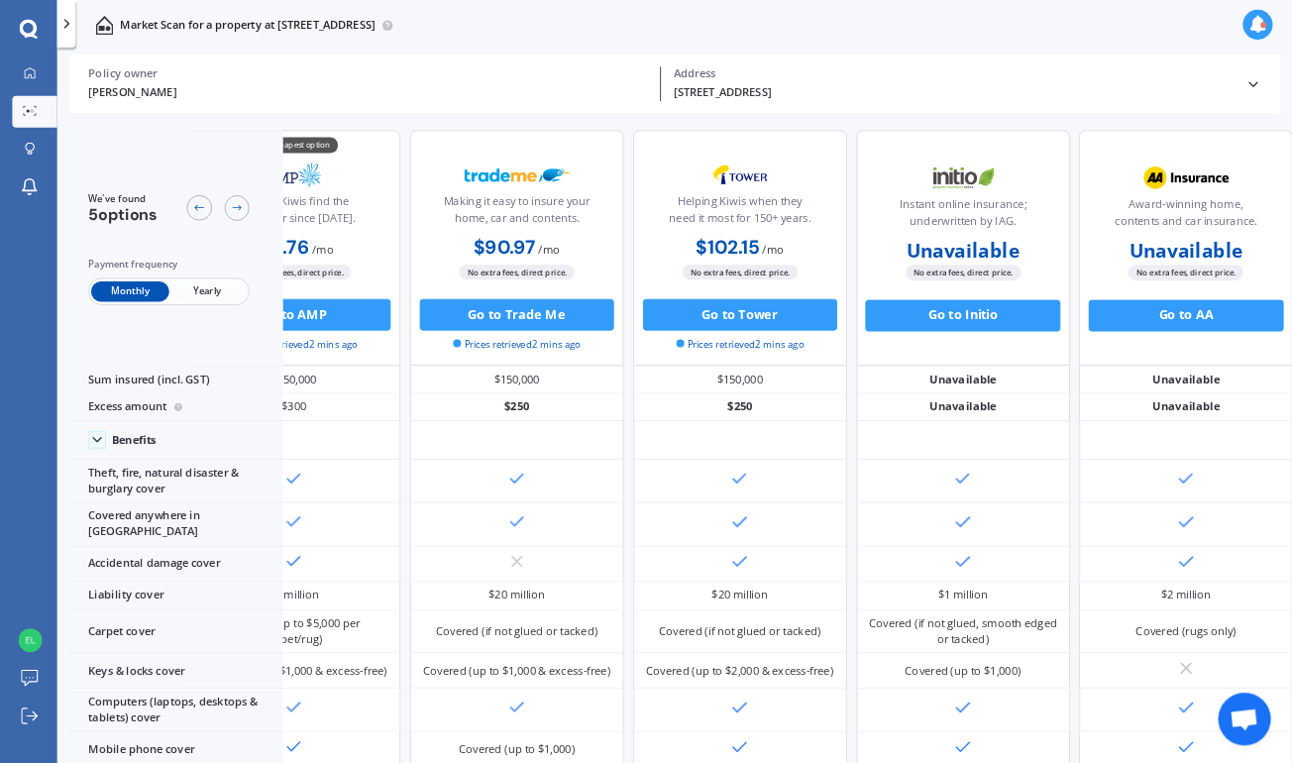
scroll to position [0, 17]
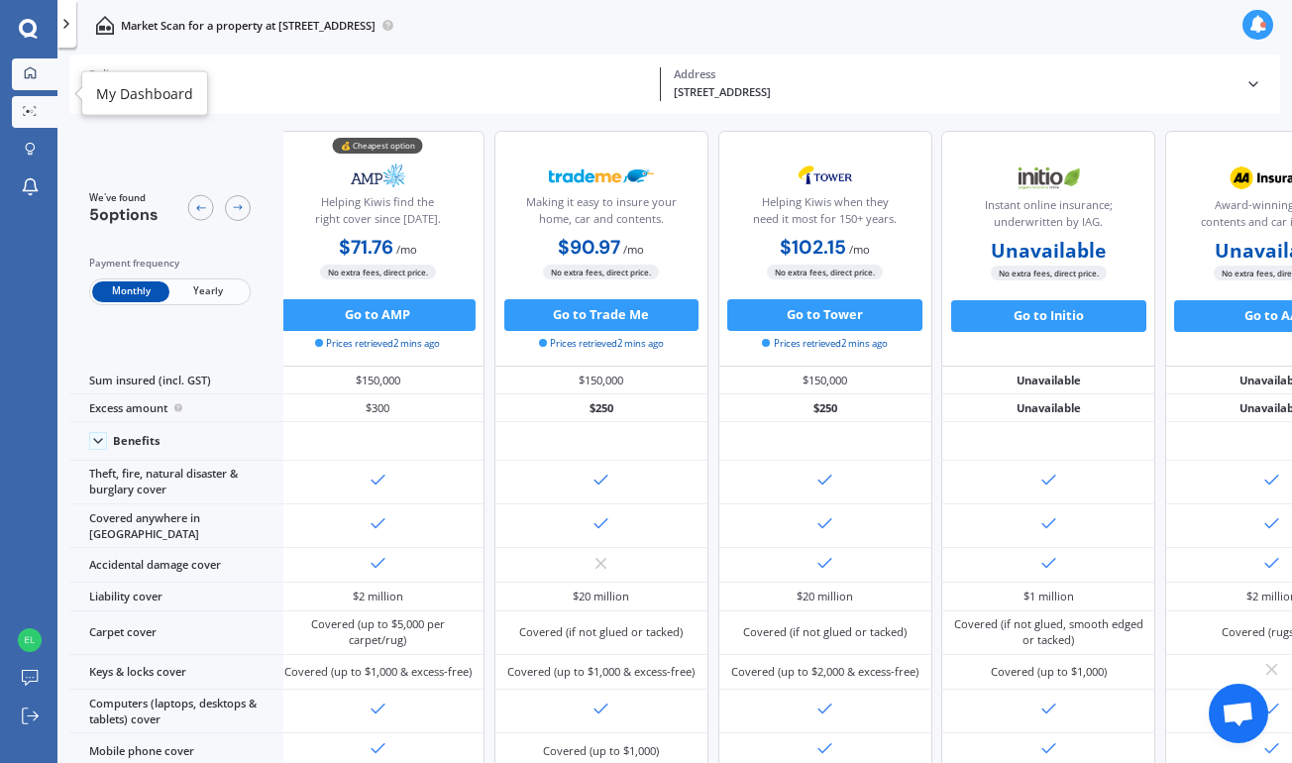
click at [32, 74] on icon at bounding box center [30, 72] width 13 height 13
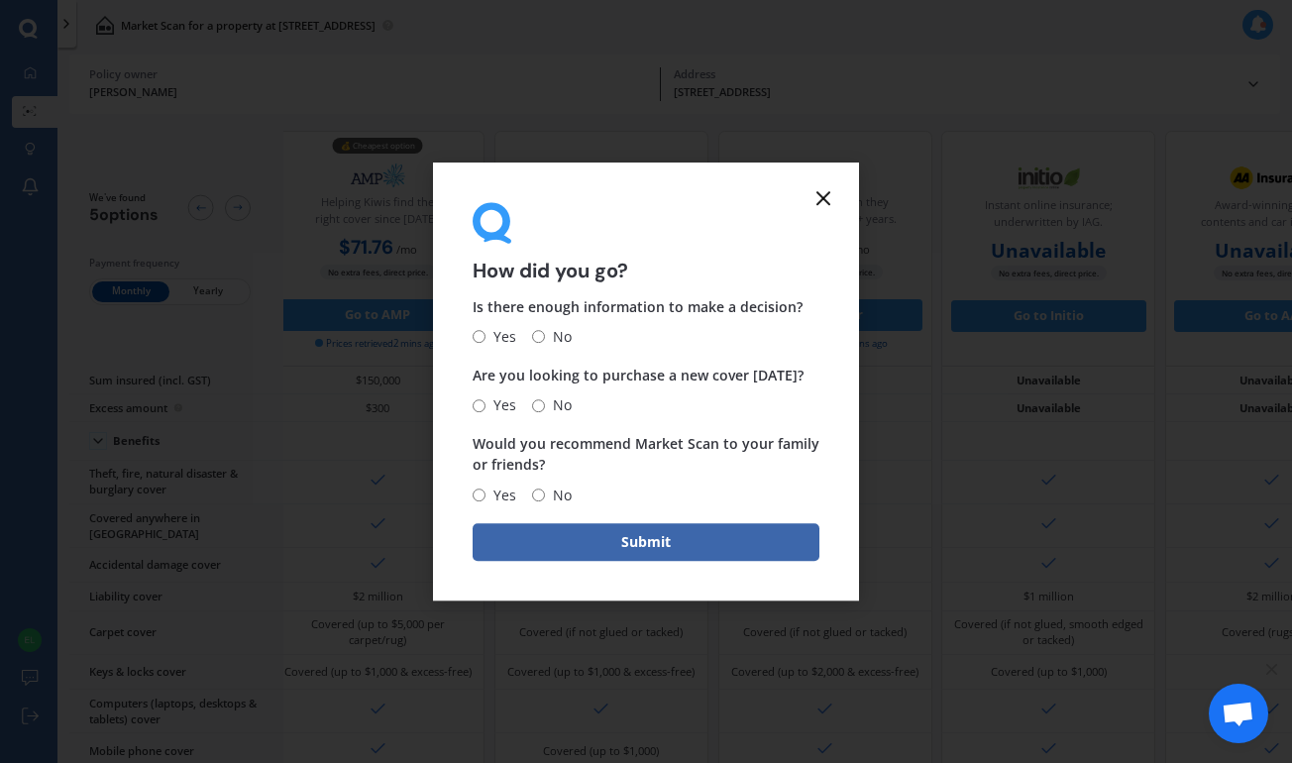
click at [479, 335] on input "Yes" at bounding box center [479, 337] width 13 height 13
radio input "true"
click at [541, 403] on input "No" at bounding box center [538, 405] width 13 height 13
radio input "true"
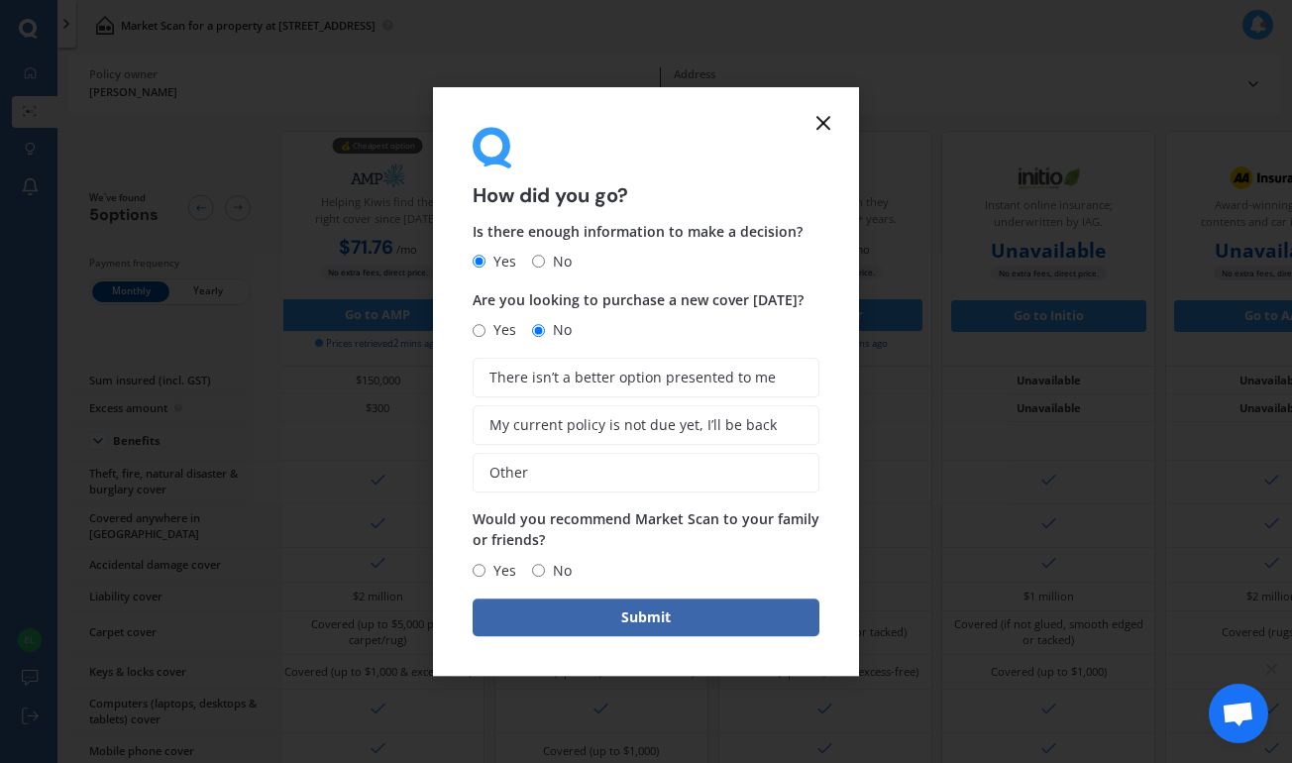
click at [478, 564] on input "Yes" at bounding box center [479, 570] width 13 height 13
radio input "true"
click at [632, 426] on span "My current policy is not due yet, I’ll be back" at bounding box center [632, 425] width 287 height 17
click at [0, 0] on input "My current policy is not due yet, I’ll be back" at bounding box center [0, 0] width 0 height 0
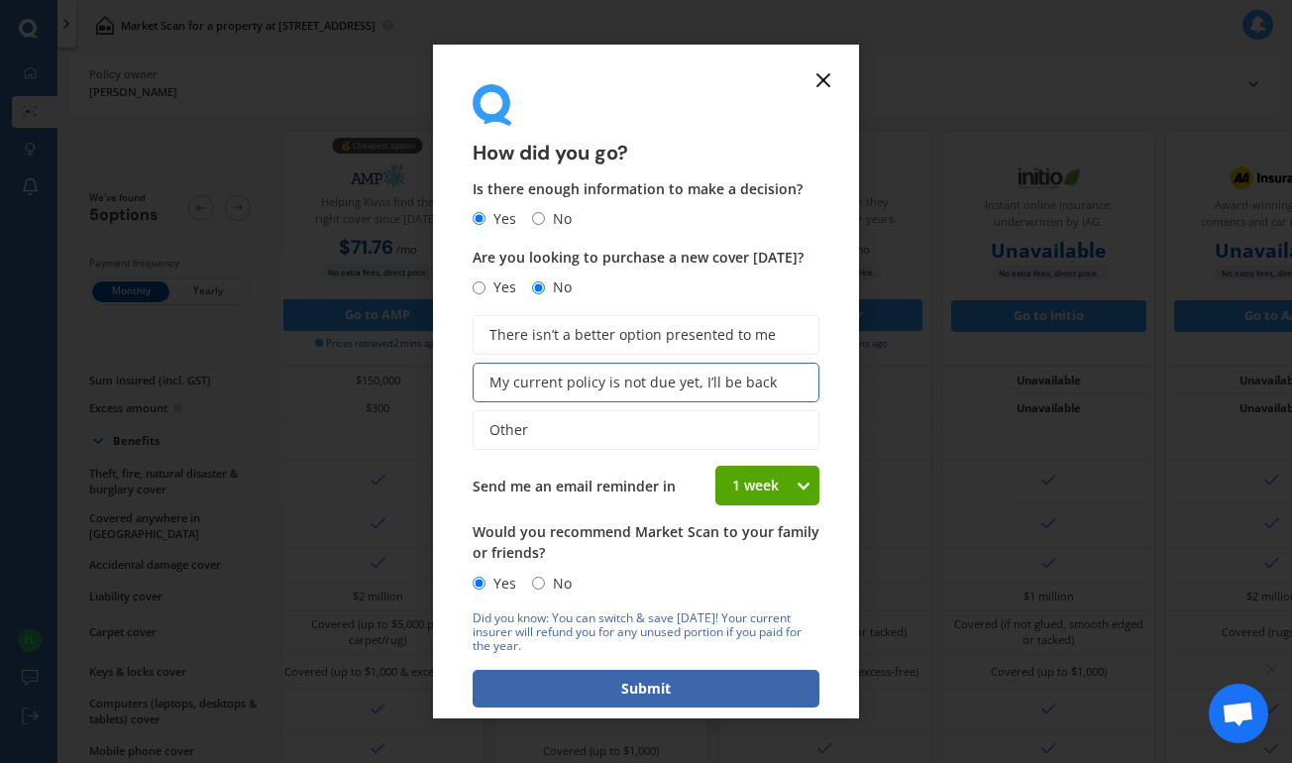
click at [795, 480] on icon at bounding box center [803, 486] width 17 height 20
click at [768, 634] on span "4 weeks" at bounding box center [758, 630] width 53 height 19
click at [686, 681] on button "Submit" at bounding box center [646, 689] width 347 height 38
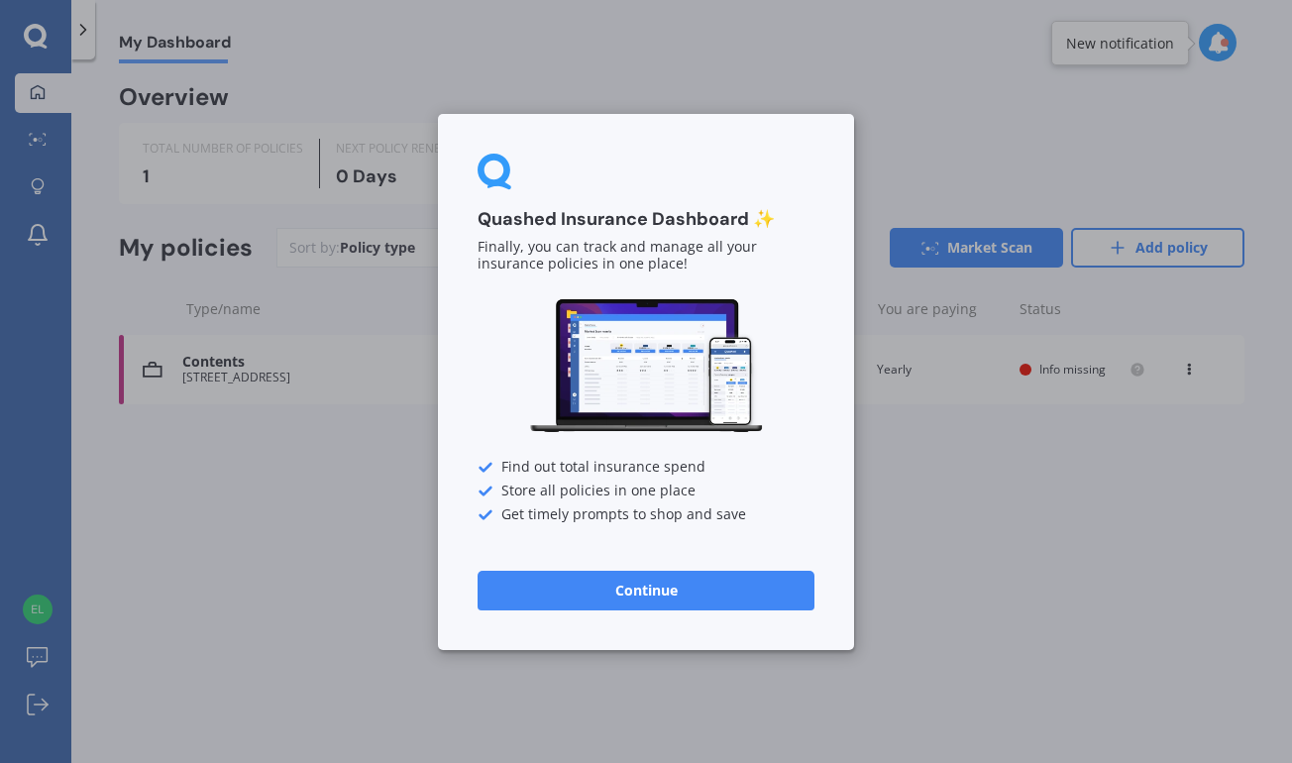
click at [679, 587] on button "Continue" at bounding box center [646, 590] width 337 height 40
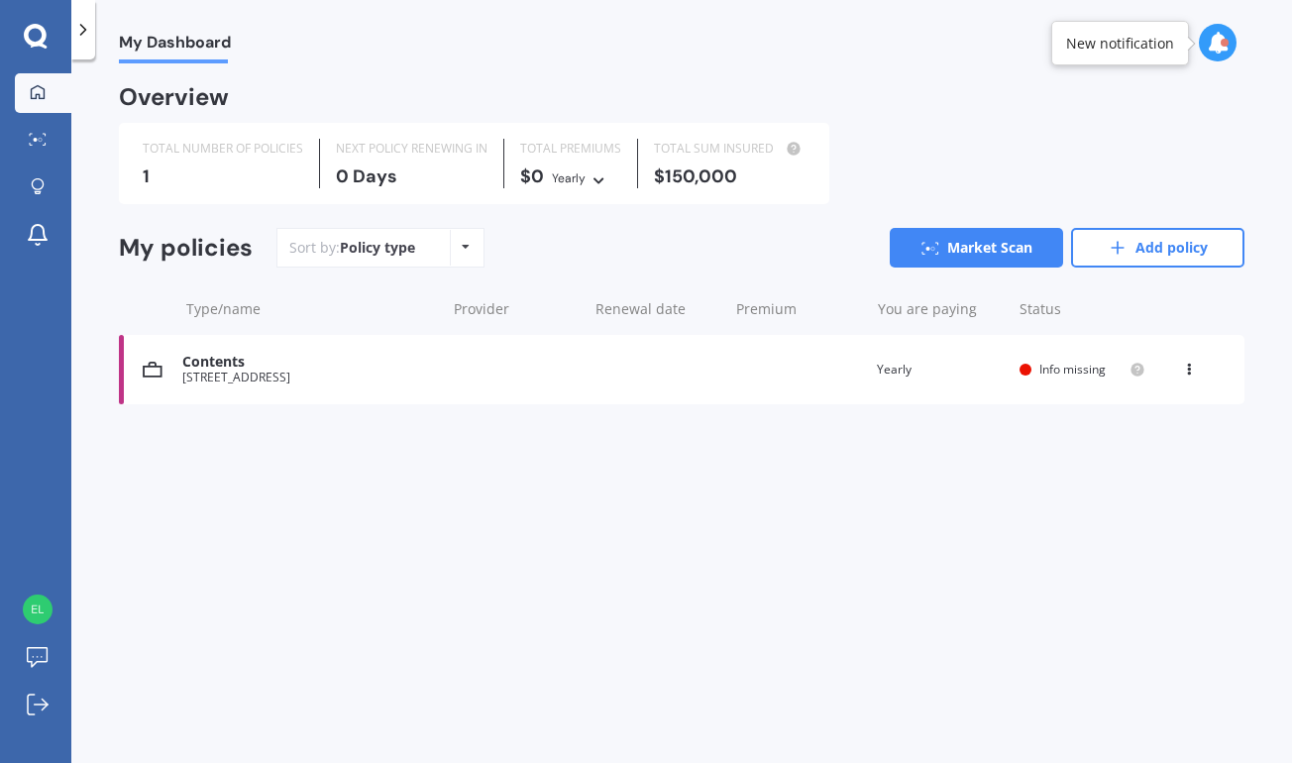
click at [37, 37] on icon at bounding box center [36, 37] width 24 height 26
click at [83, 33] on polyline at bounding box center [83, 30] width 5 height 10
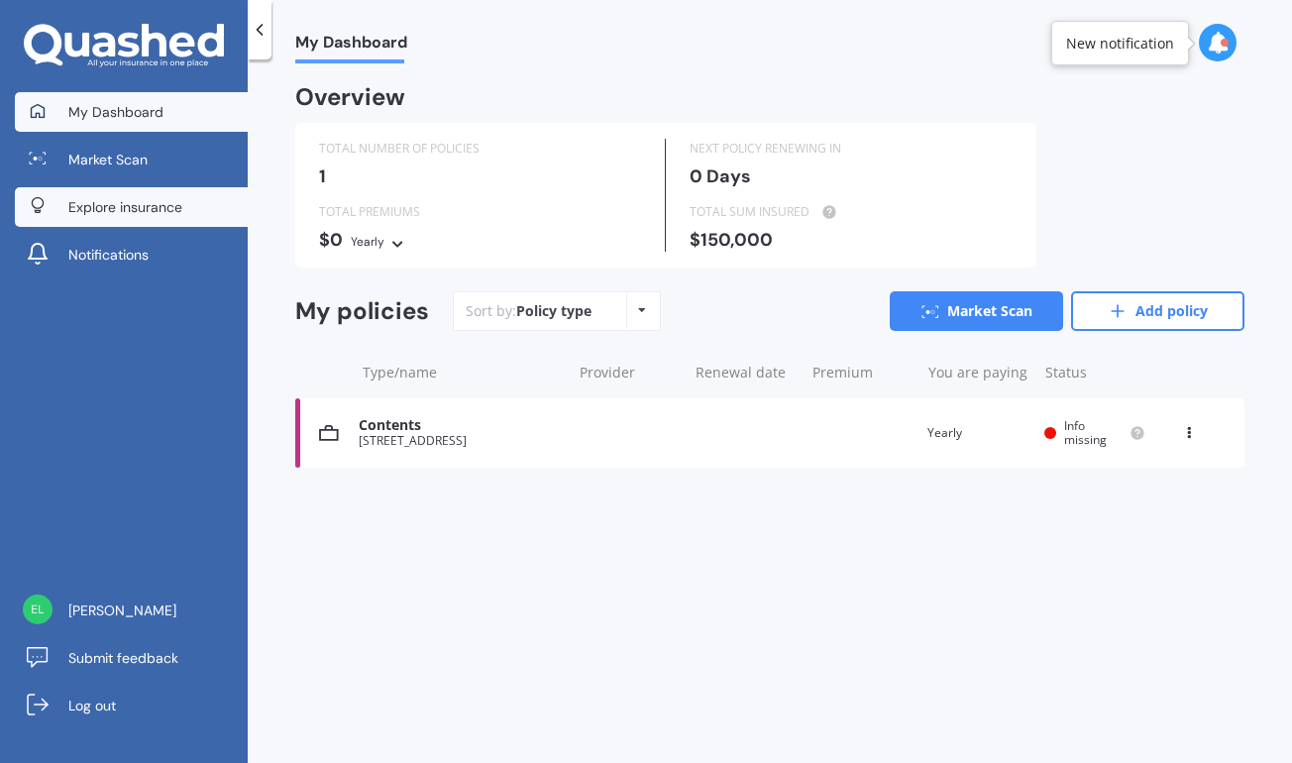
click at [104, 207] on span "Explore insurance" at bounding box center [125, 207] width 114 height 20
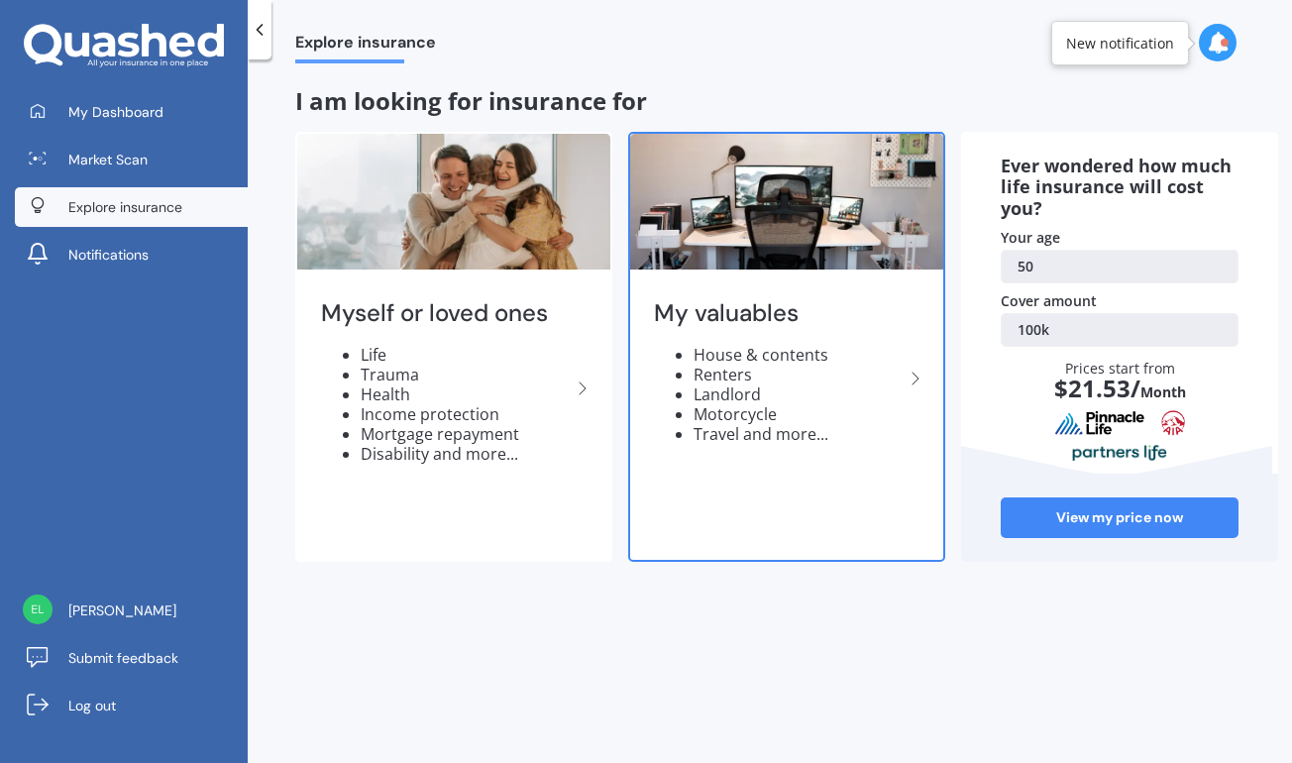
click at [755, 354] on li "House & contents" at bounding box center [798, 355] width 210 height 20
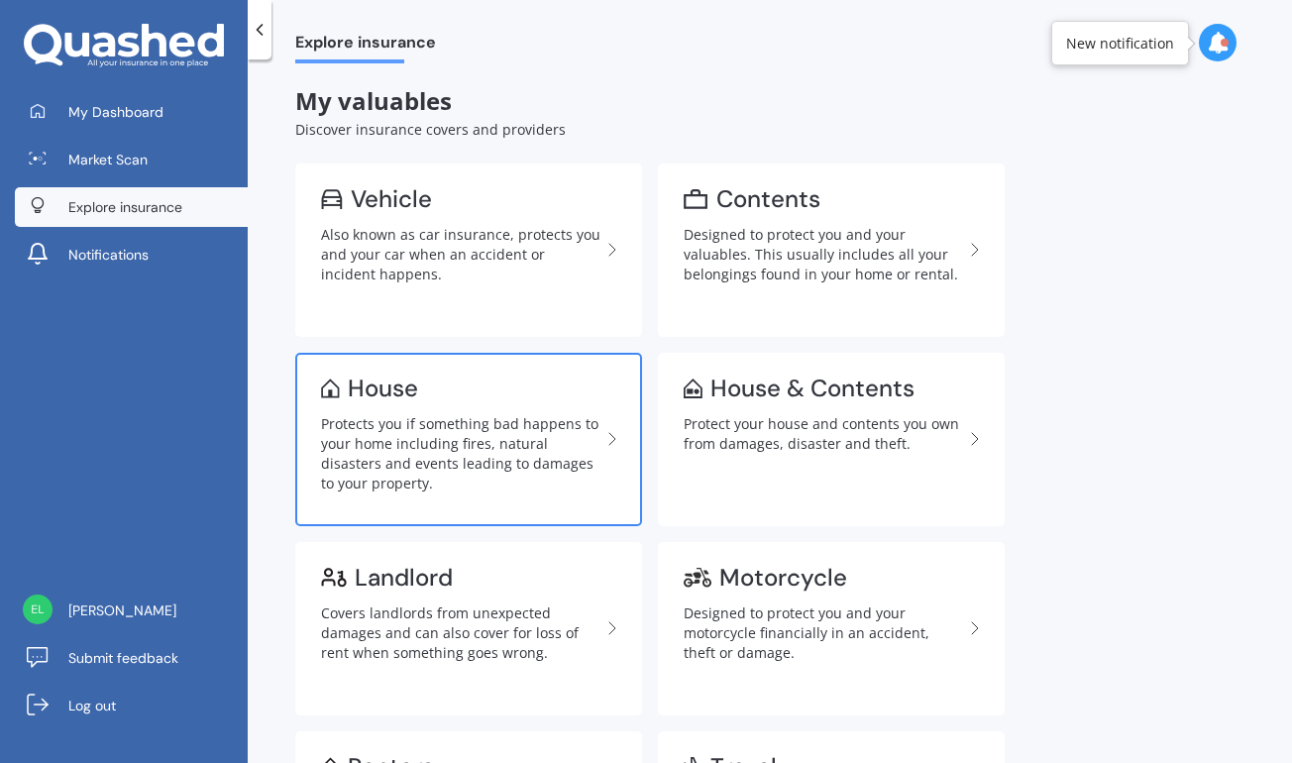
click at [448, 392] on div "House" at bounding box center [460, 388] width 279 height 20
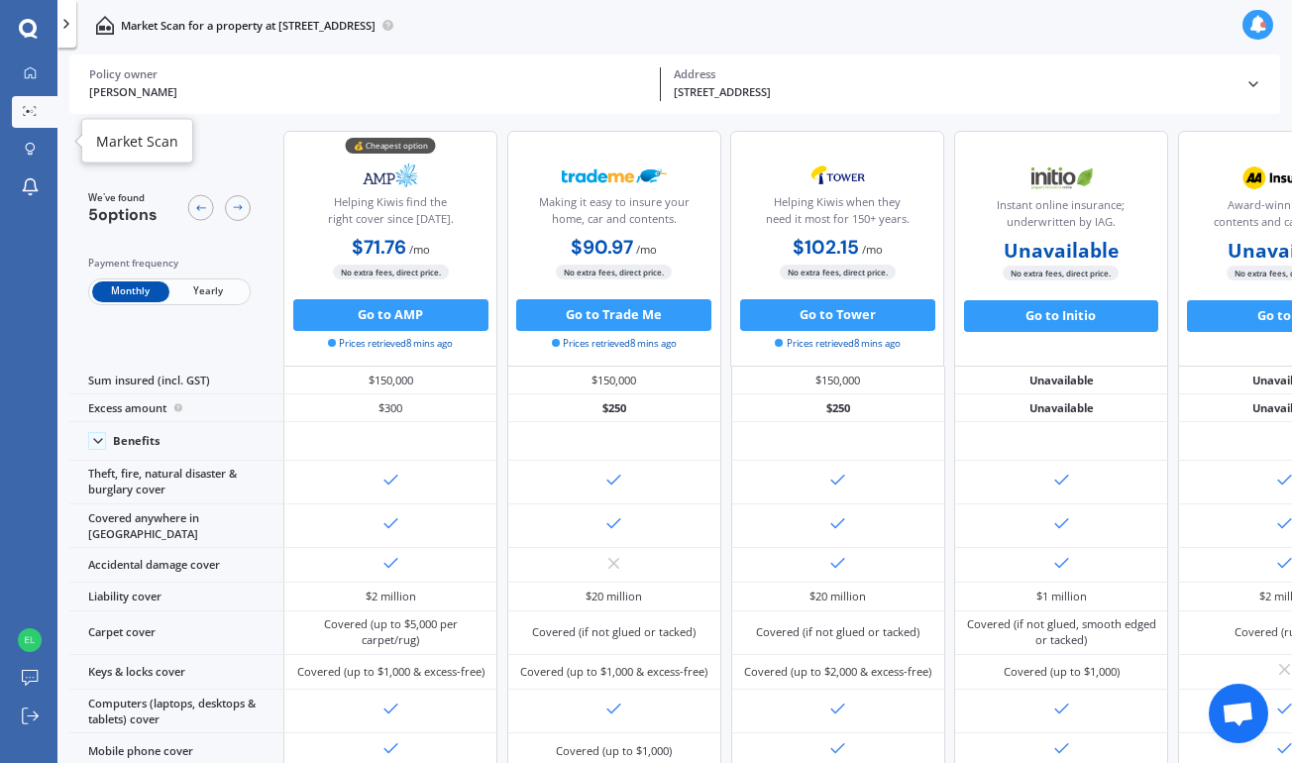
click at [39, 106] on div at bounding box center [30, 112] width 24 height 13
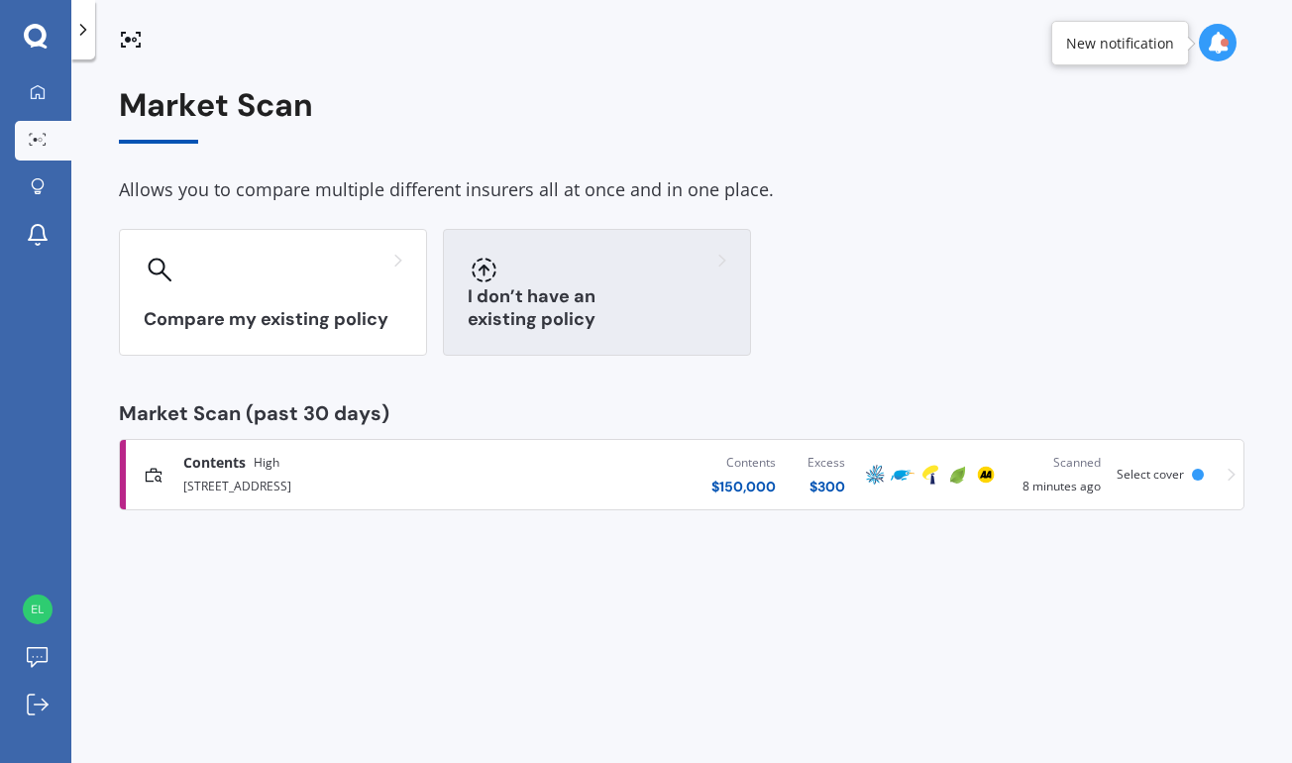
click at [649, 296] on div "I don’t have an existing policy" at bounding box center [597, 292] width 308 height 127
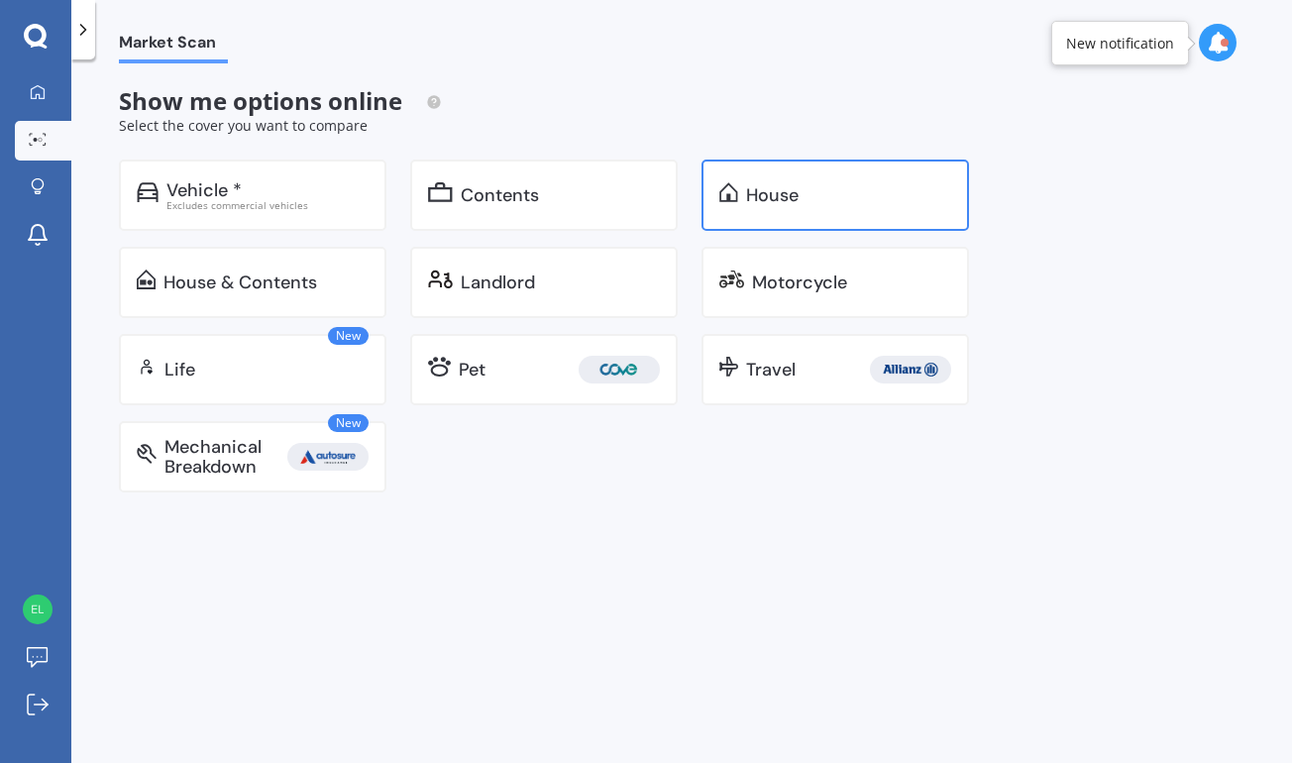
click at [803, 217] on div "House" at bounding box center [834, 194] width 267 height 71
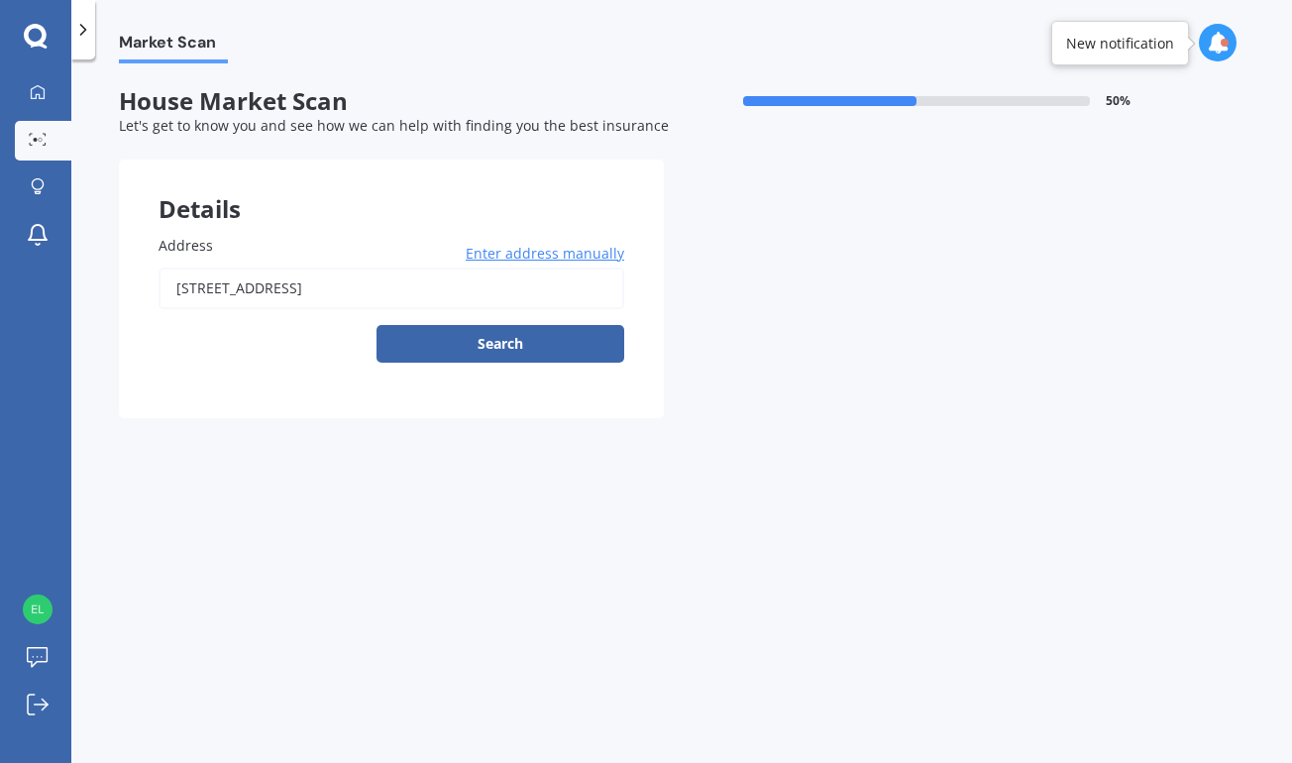
drag, startPoint x: 575, startPoint y: 290, endPoint x: 62, endPoint y: 288, distance: 512.2
click at [62, 288] on div "My Dashboard Market Scan Explore insurance Notifications [PERSON_NAME] Submit f…" at bounding box center [646, 381] width 1292 height 763
type input "[STREET_ADDRESS]"
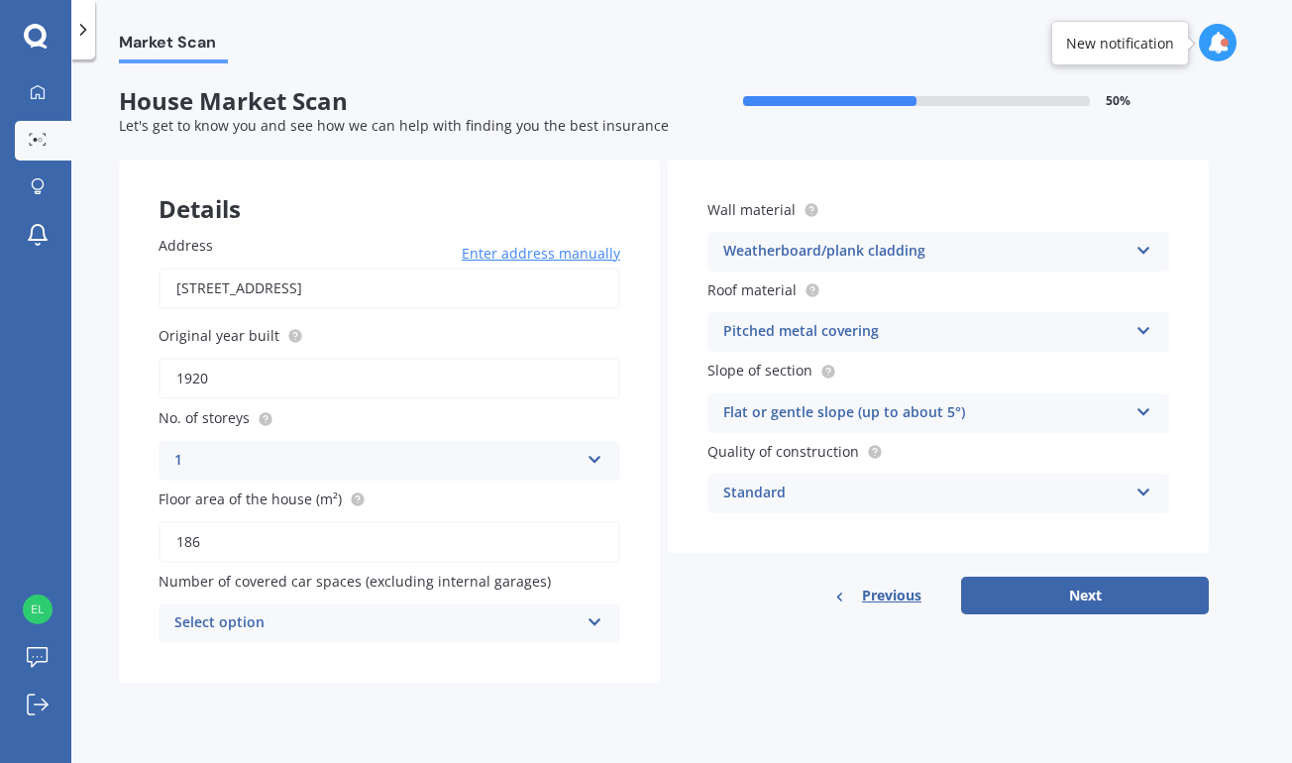
click at [593, 615] on icon at bounding box center [594, 618] width 17 height 14
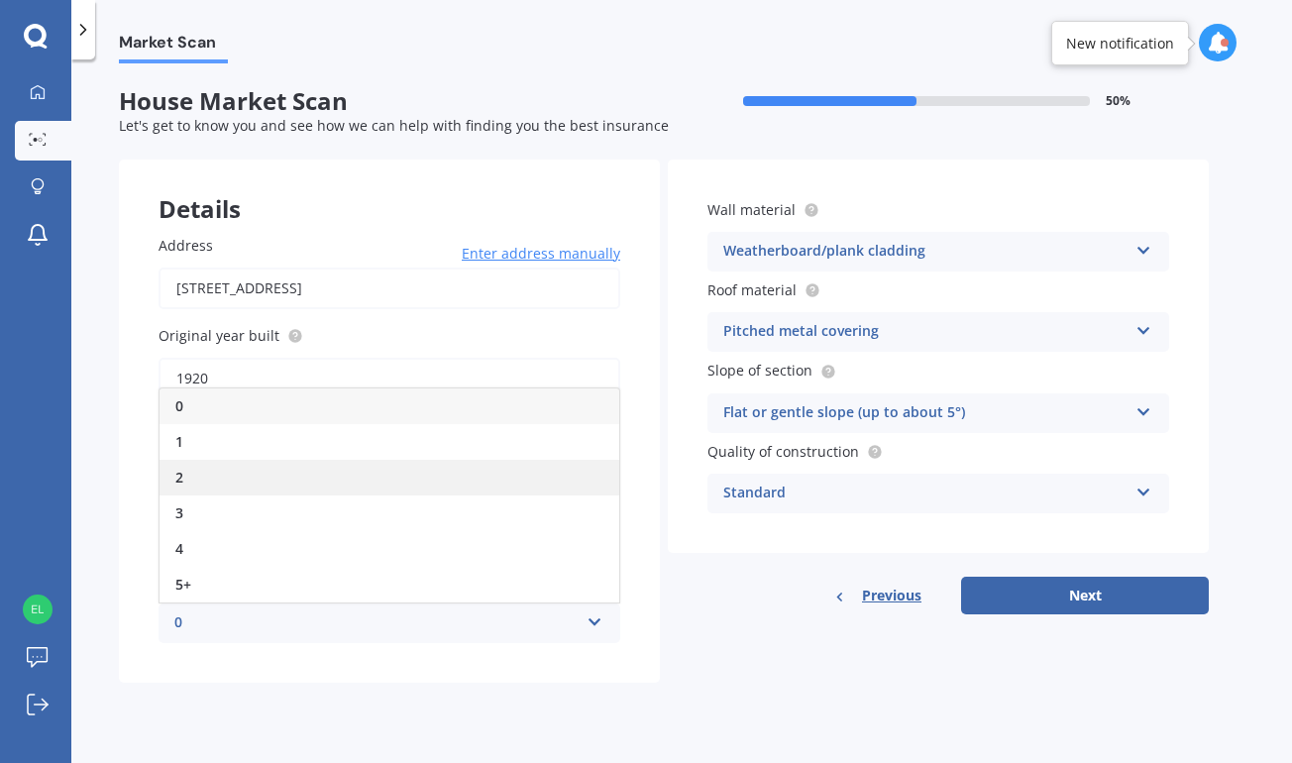
click at [353, 468] on div "2" at bounding box center [389, 478] width 460 height 36
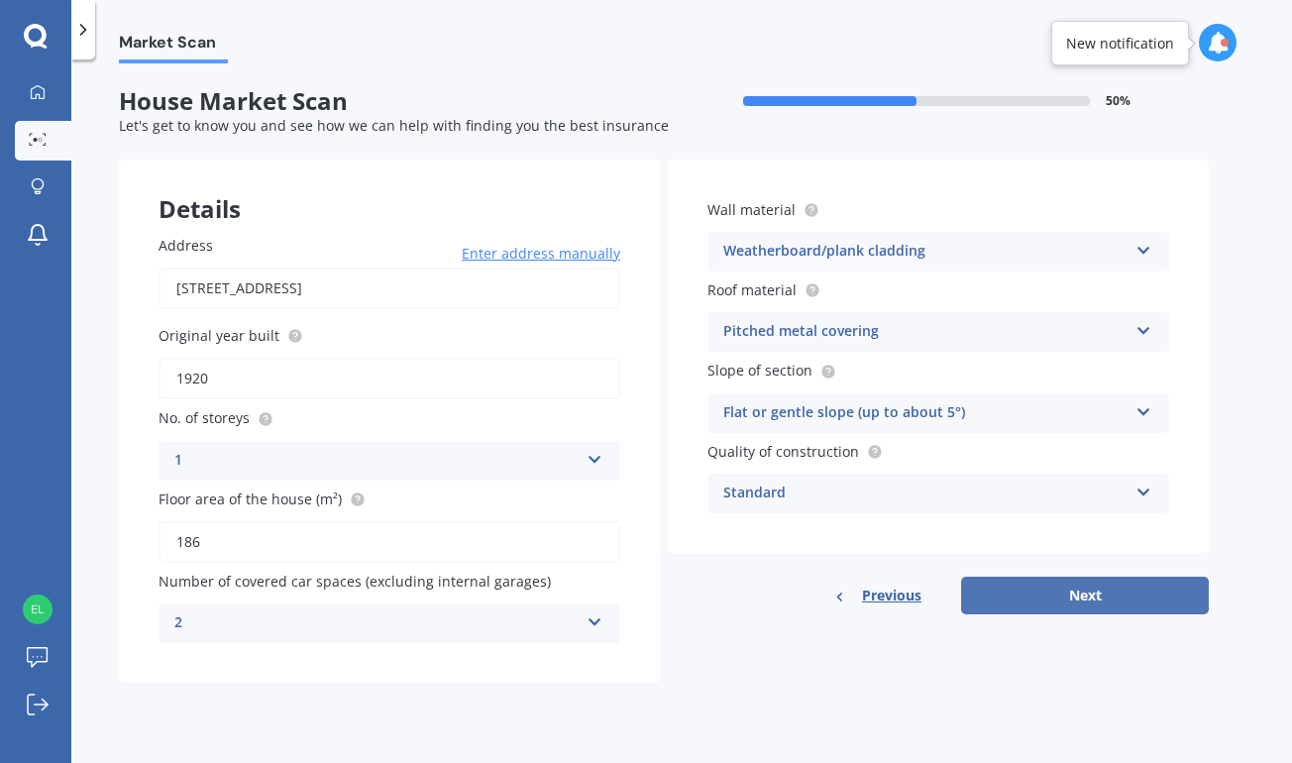
click at [1112, 586] on button "Next" at bounding box center [1085, 596] width 248 height 38
select select "18"
select select "10"
select select "1974"
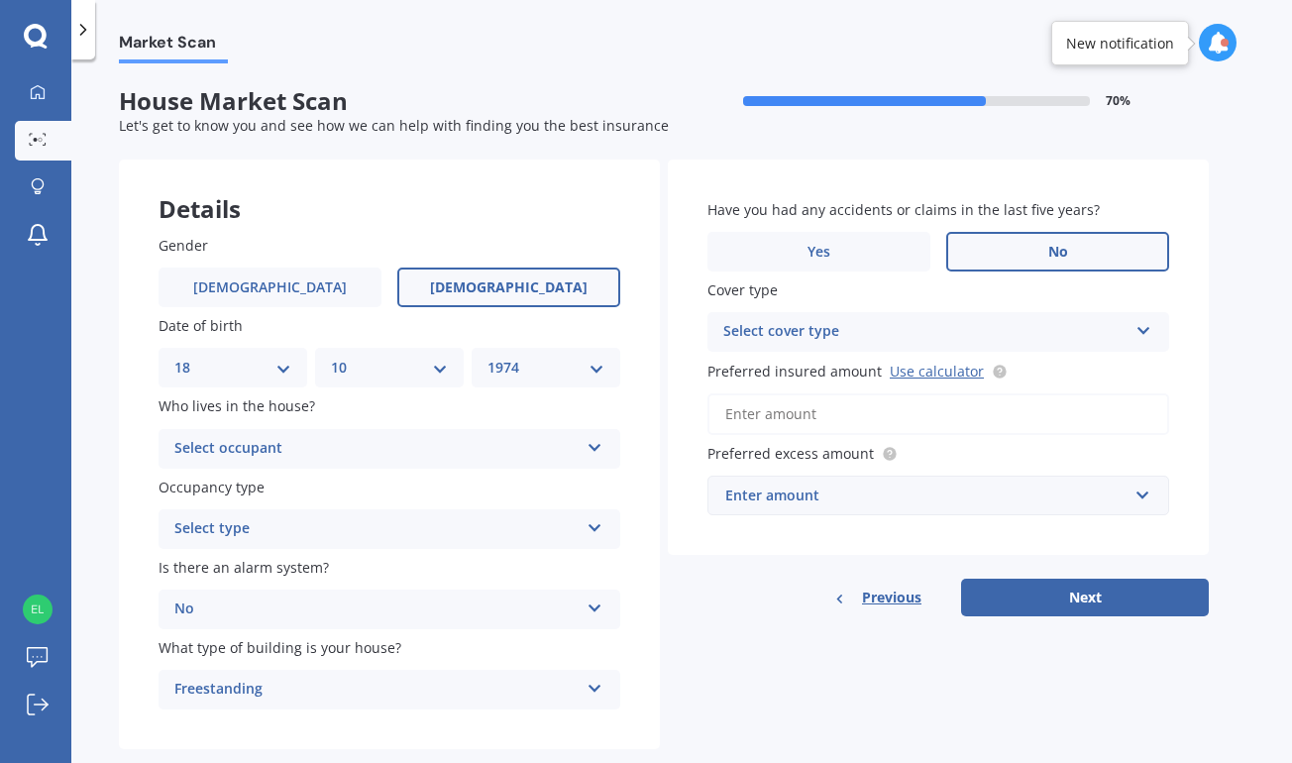
click at [587, 442] on icon at bounding box center [594, 444] width 17 height 14
click at [557, 566] on label "Is there an alarm system?" at bounding box center [386, 567] width 454 height 21
click at [602, 517] on icon at bounding box center [594, 524] width 17 height 14
click at [648, 457] on div "Gender [DEMOGRAPHIC_DATA] [DEMOGRAPHIC_DATA] Date of birth DD 01 02 03 04 05 06…" at bounding box center [389, 472] width 541 height 555
click at [597, 442] on icon at bounding box center [594, 444] width 17 height 14
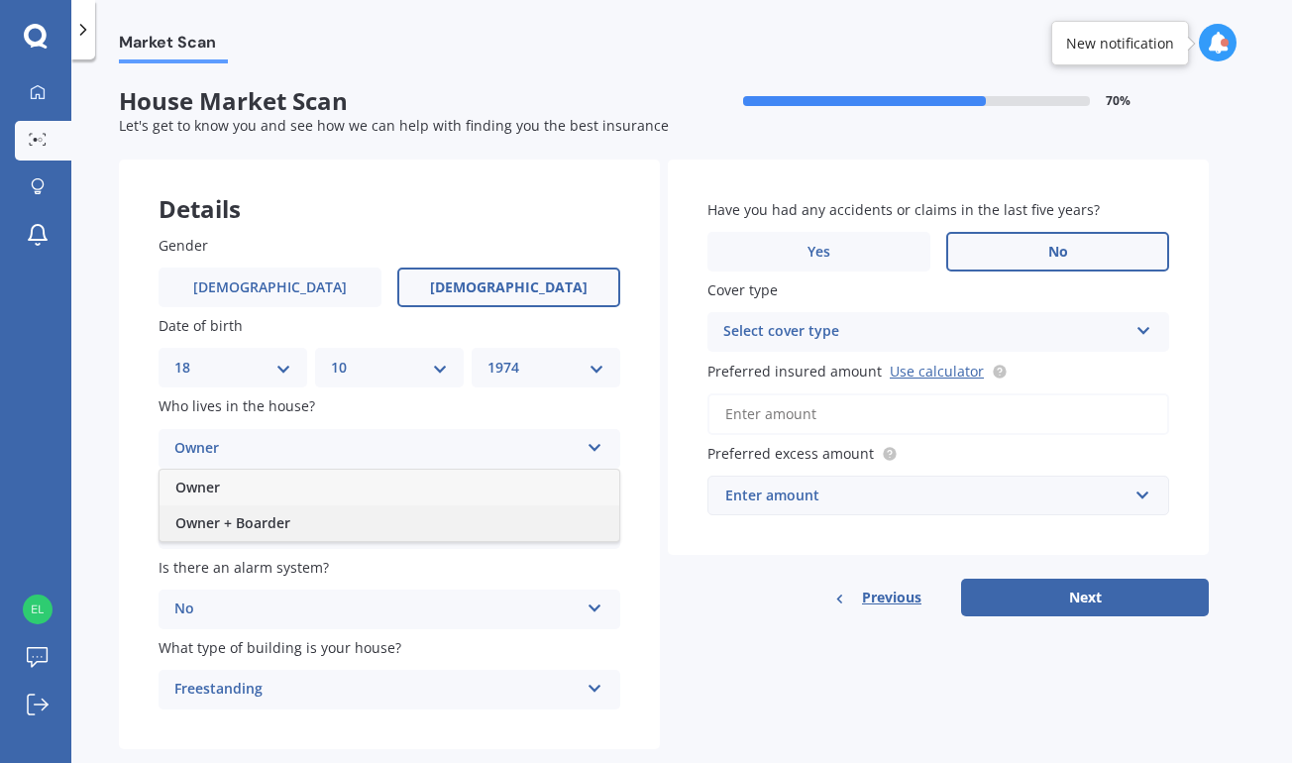
click at [557, 519] on div "Owner + Boarder" at bounding box center [389, 523] width 460 height 36
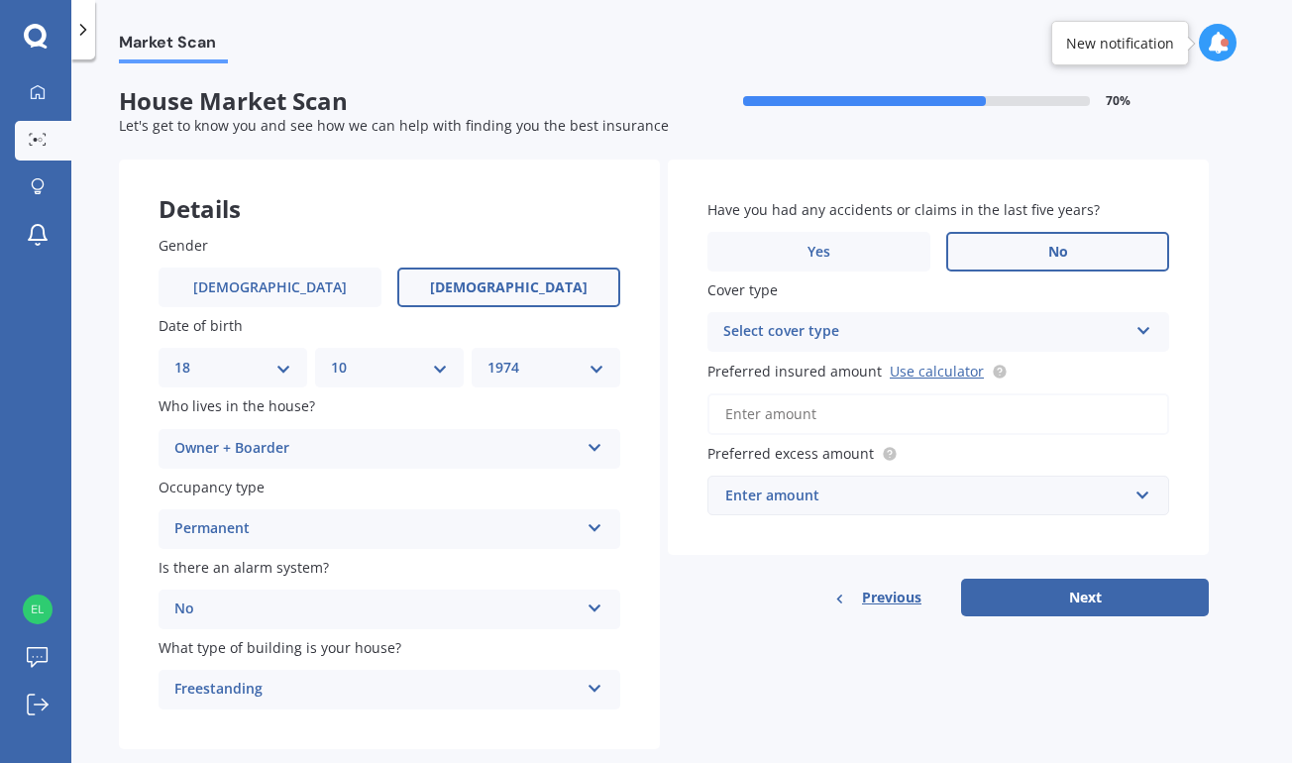
click at [596, 520] on icon at bounding box center [594, 524] width 17 height 14
click at [643, 521] on div "Gender [DEMOGRAPHIC_DATA] [DEMOGRAPHIC_DATA] Date of birth DD 01 02 03 04 05 06…" at bounding box center [389, 472] width 541 height 555
click at [898, 251] on label "Yes" at bounding box center [818, 252] width 223 height 40
click at [0, 0] on input "Yes" at bounding box center [0, 0] width 0 height 0
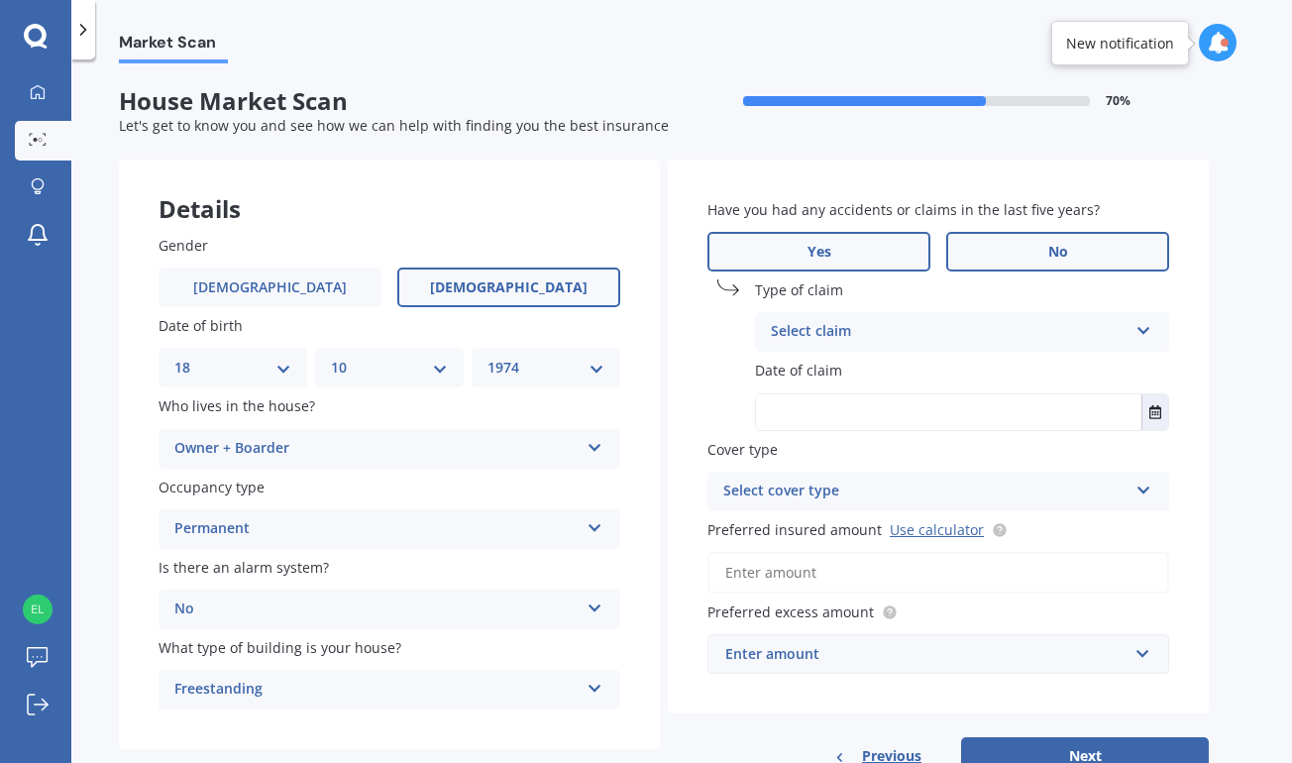
click at [1010, 240] on label "No" at bounding box center [1057, 252] width 223 height 40
click at [0, 0] on input "No" at bounding box center [0, 0] width 0 height 0
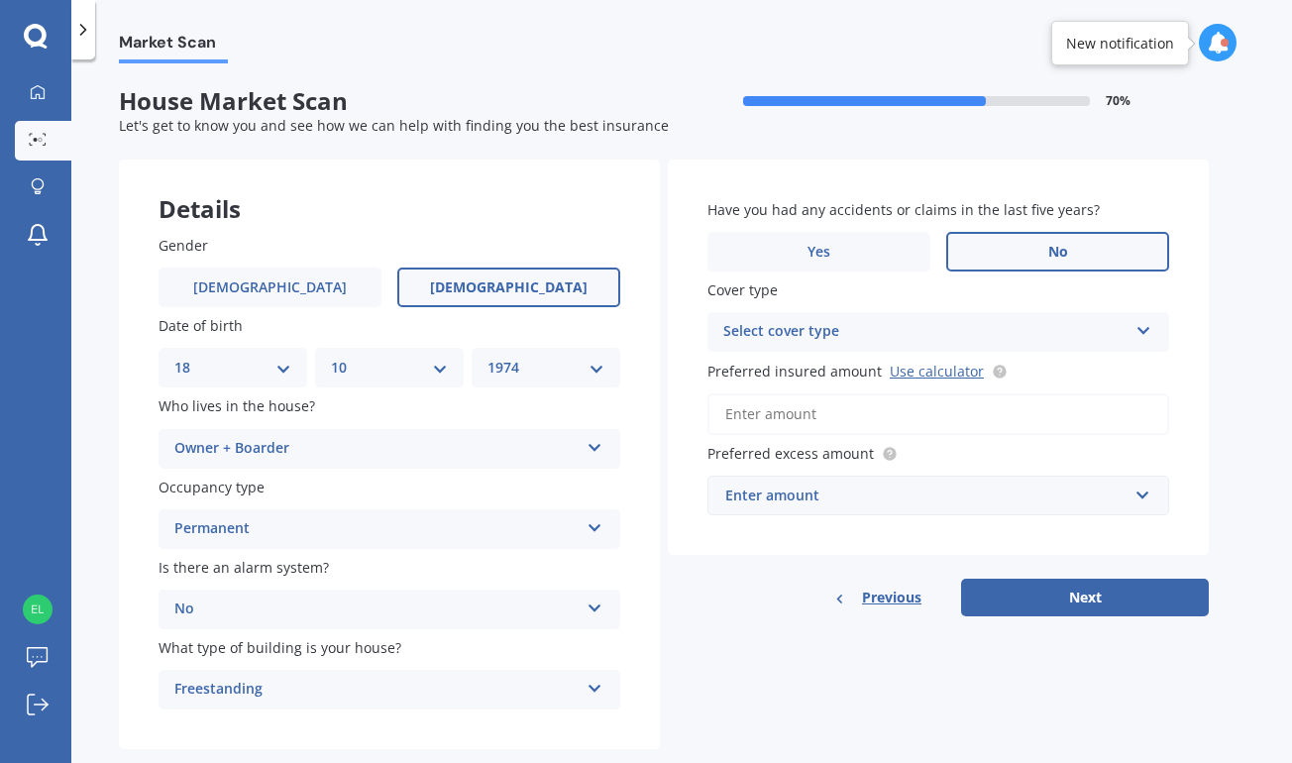
click at [1143, 332] on icon at bounding box center [1143, 327] width 17 height 14
click at [1121, 376] on div "High" at bounding box center [938, 371] width 460 height 36
click at [1089, 415] on input "Preferred insured amount Use calculator" at bounding box center [938, 414] width 462 height 42
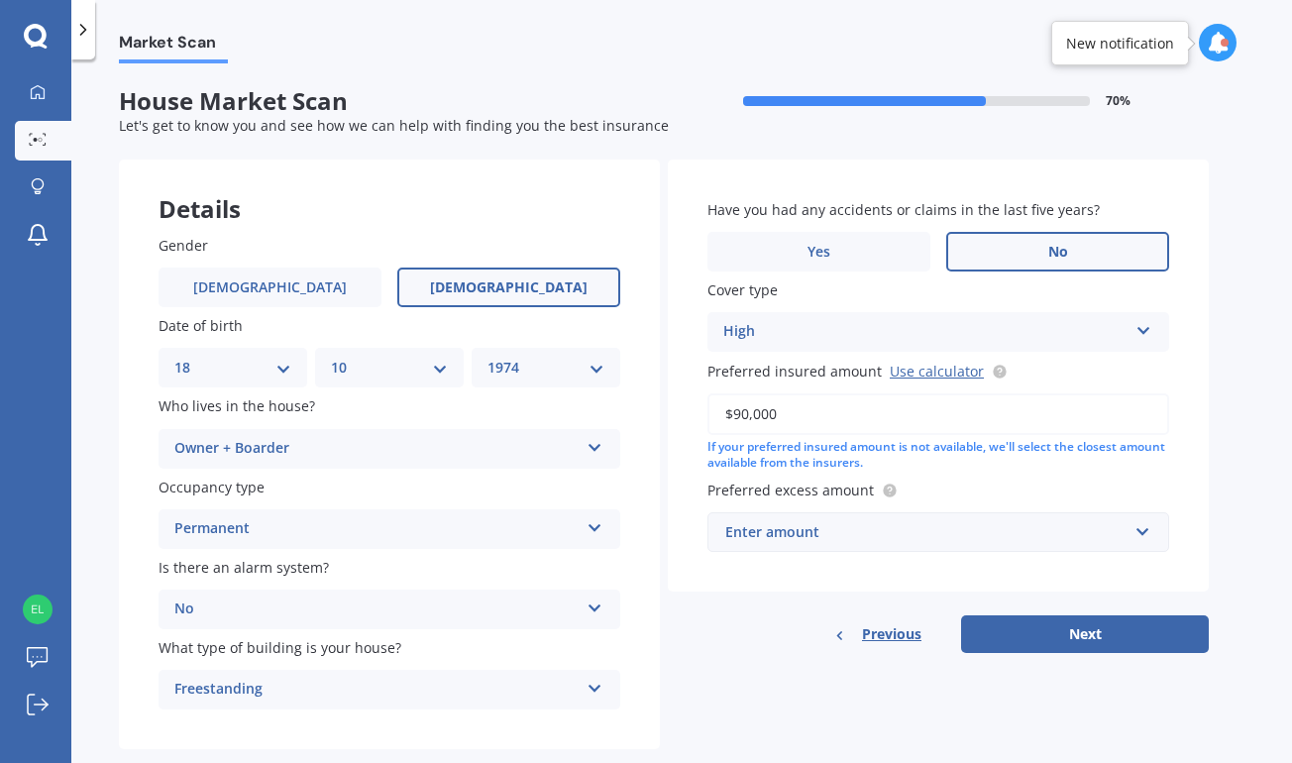
type input "$900,000"
click at [1145, 530] on input "text" at bounding box center [931, 532] width 444 height 38
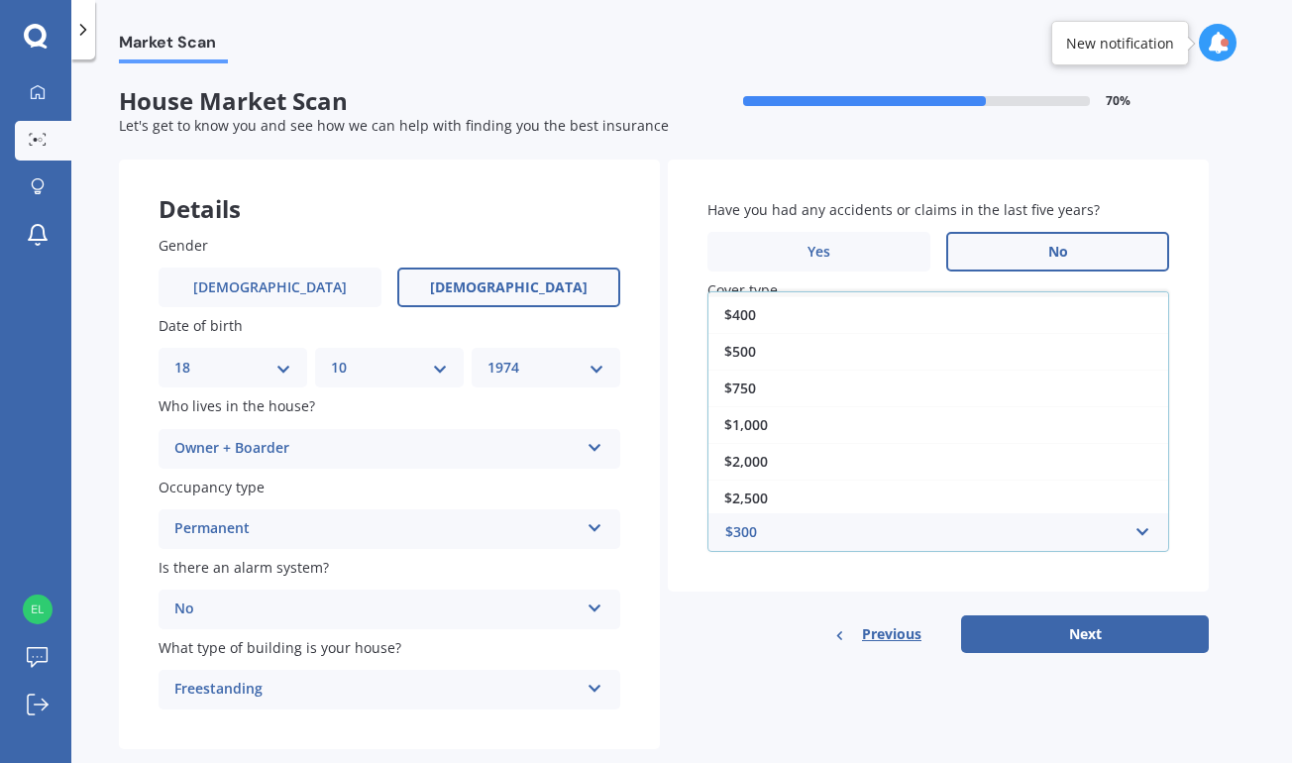
scroll to position [36, 0]
click at [1097, 496] on div "$2,500" at bounding box center [938, 495] width 460 height 37
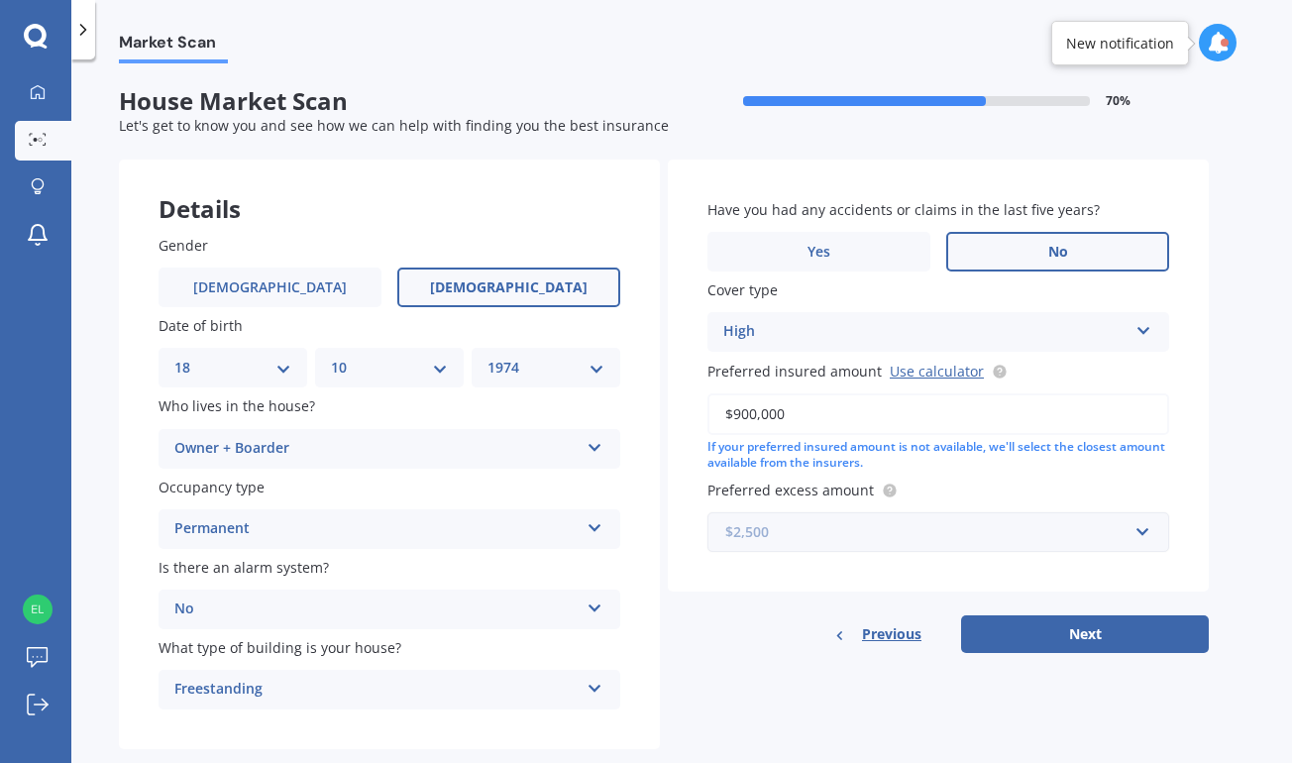
click at [1143, 530] on input "text" at bounding box center [931, 532] width 444 height 38
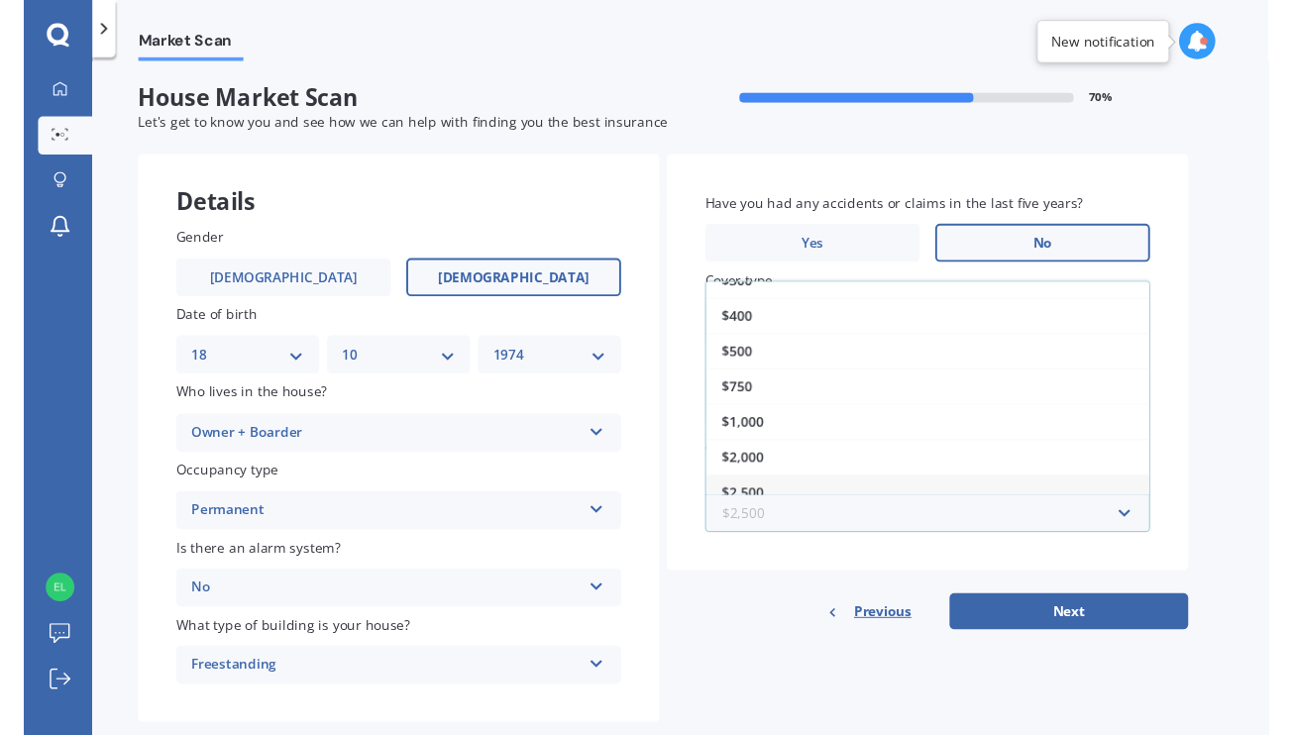
scroll to position [0, 0]
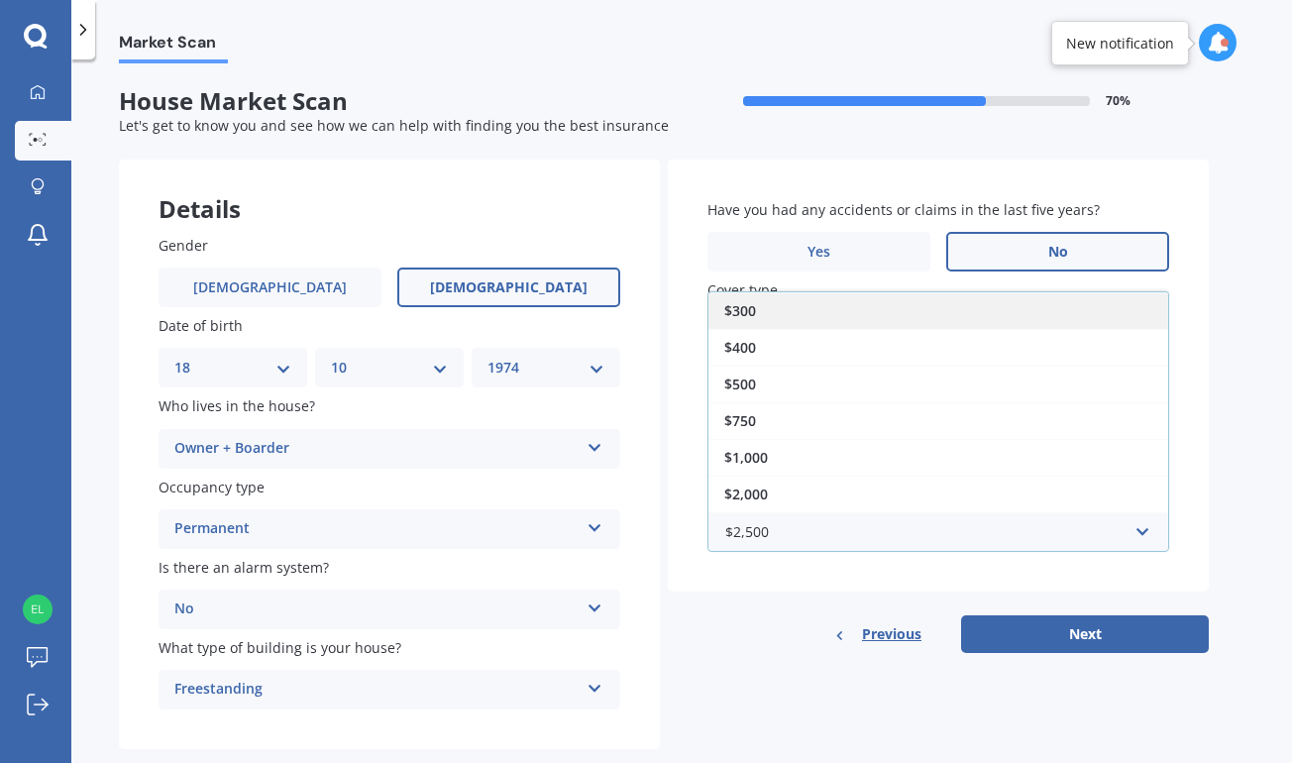
click at [1129, 297] on div "$300" at bounding box center [938, 310] width 460 height 37
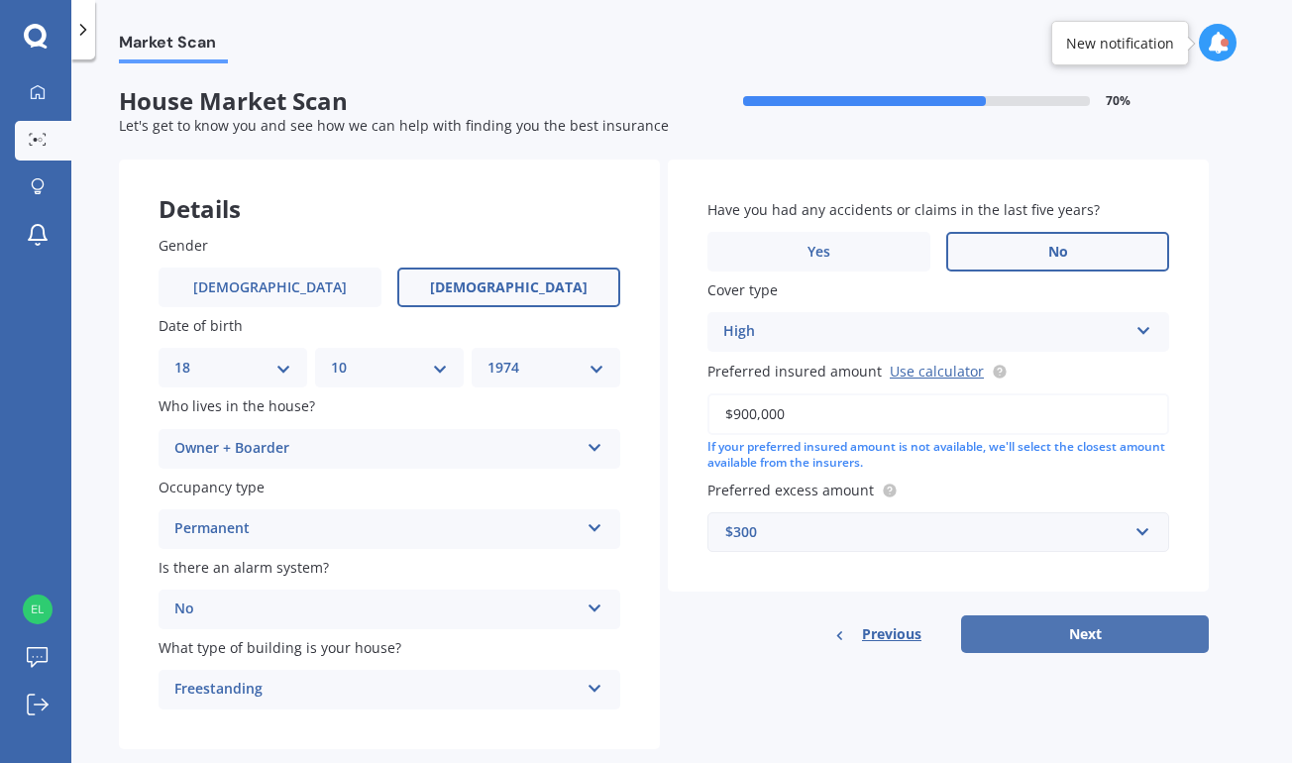
click at [1103, 622] on button "Next" at bounding box center [1085, 634] width 248 height 38
select select "18"
select select "10"
select select "1974"
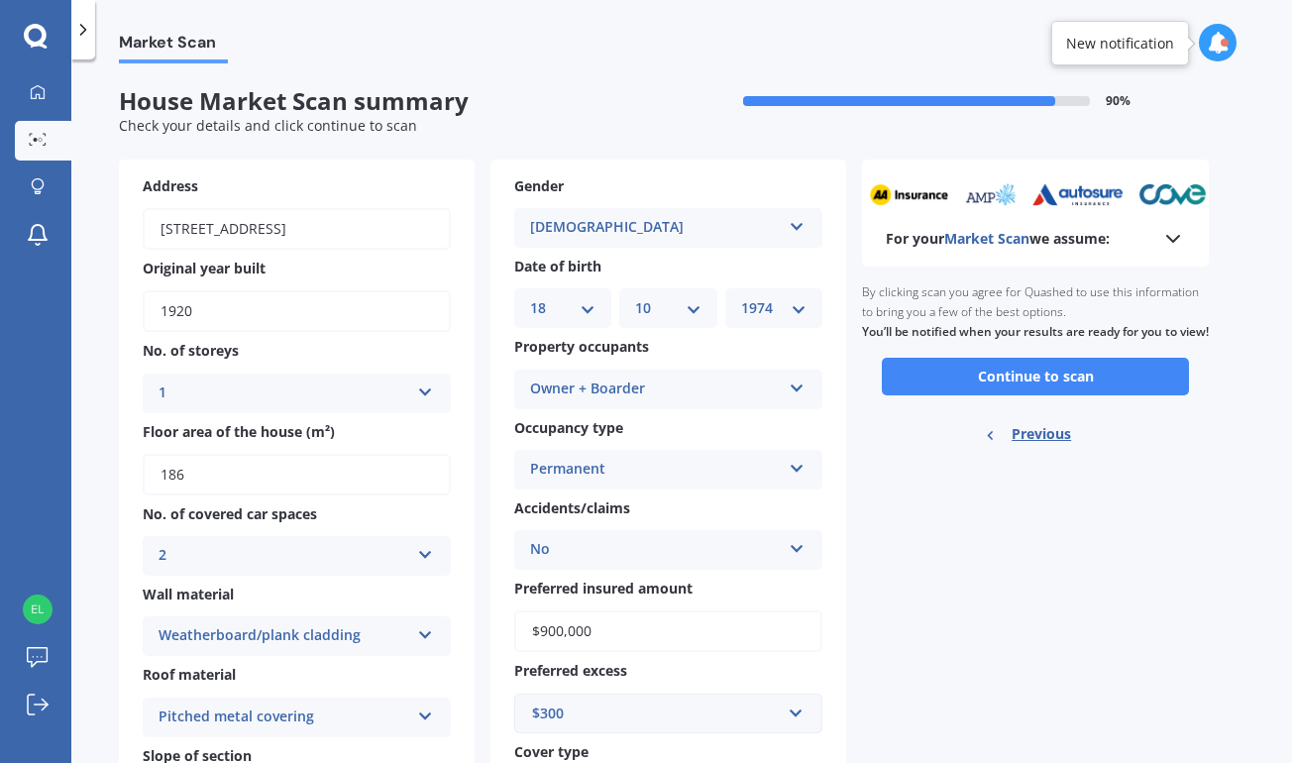
click at [796, 379] on icon at bounding box center [797, 384] width 17 height 14
click at [833, 387] on div "Gender [DEMOGRAPHIC_DATA] [DEMOGRAPHIC_DATA] [DEMOGRAPHIC_DATA] Date of birth D…" at bounding box center [668, 494] width 356 height 670
click at [1021, 391] on button "Continue to scan" at bounding box center [1035, 377] width 307 height 38
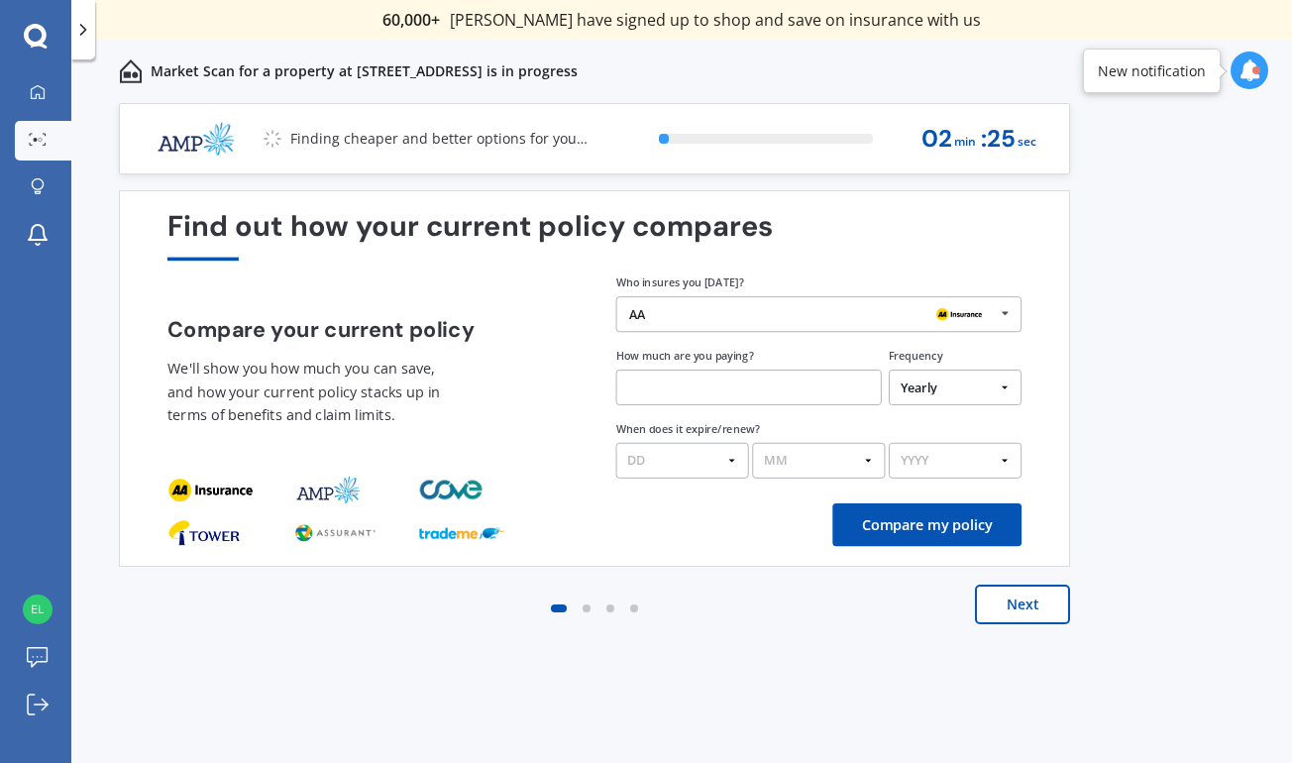
click at [1011, 605] on button "Next" at bounding box center [1022, 604] width 95 height 40
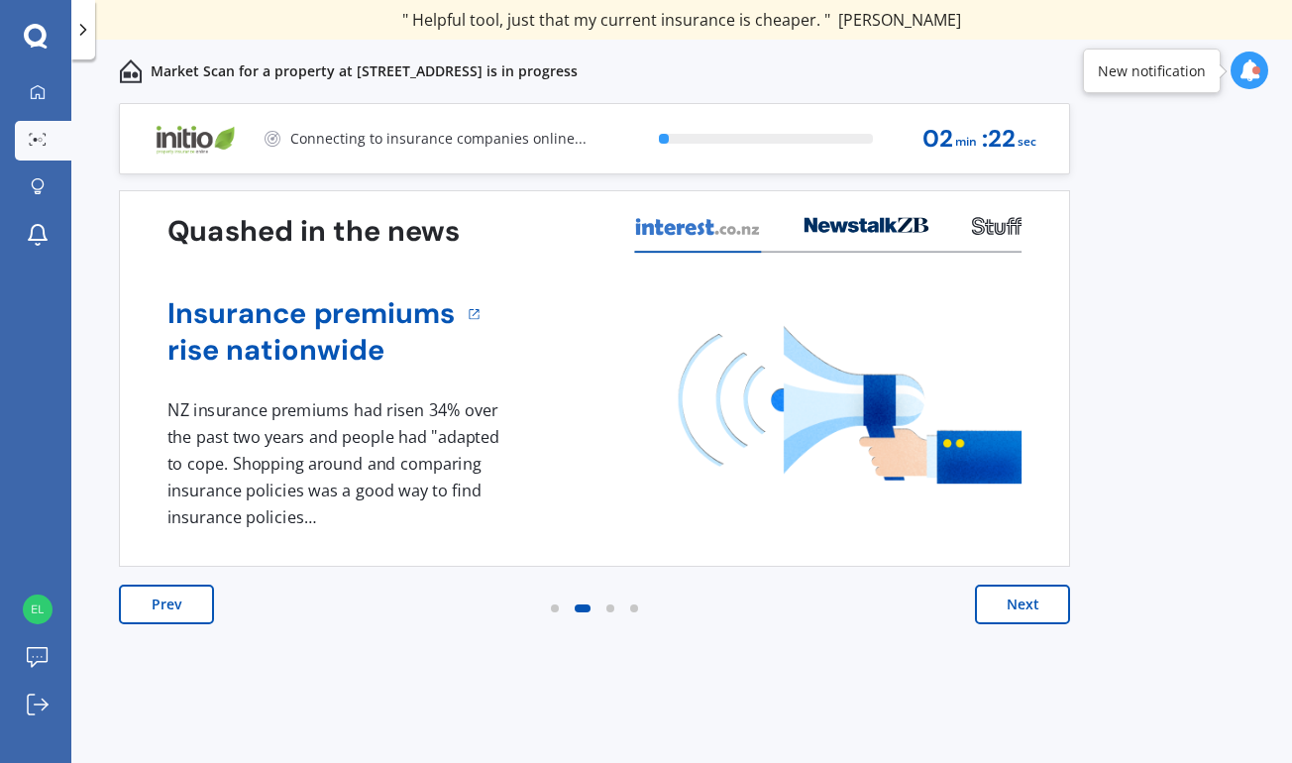
click at [1011, 605] on button "Next" at bounding box center [1022, 604] width 95 height 40
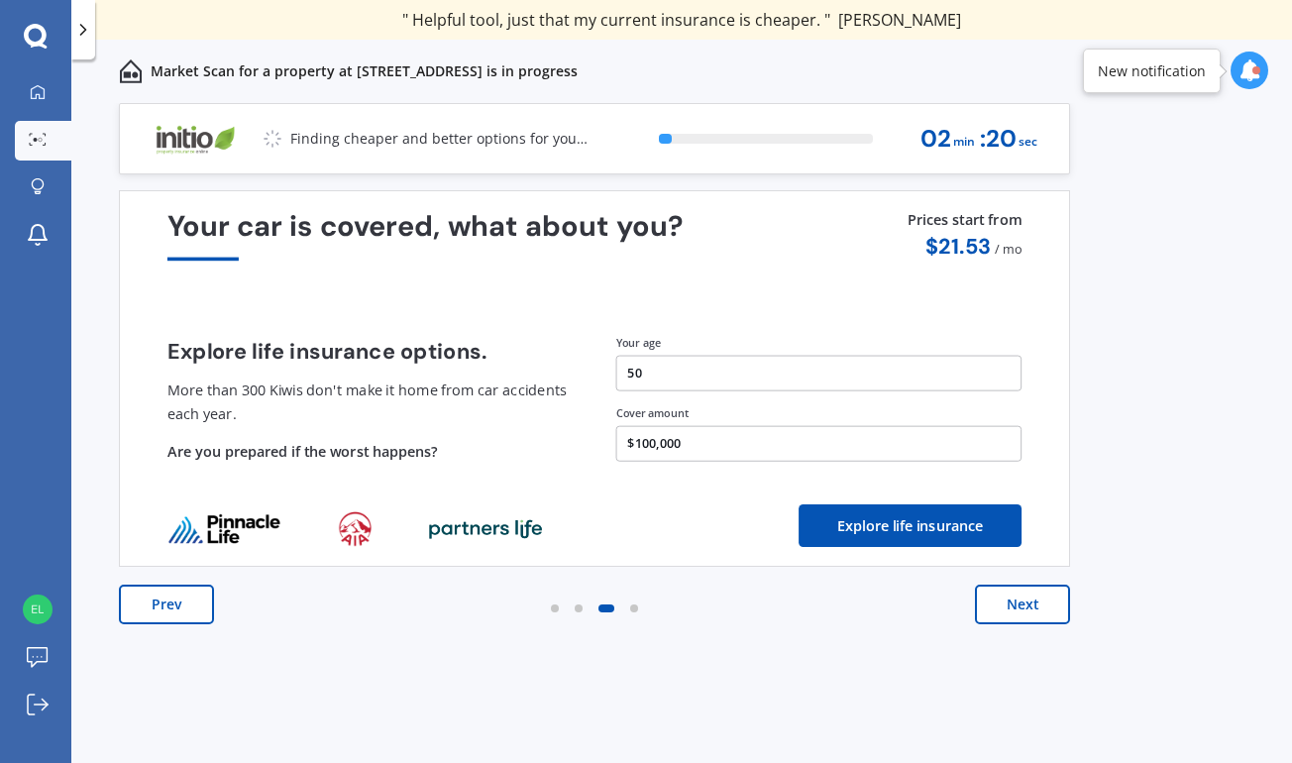
click at [1011, 605] on button "Next" at bounding box center [1022, 604] width 95 height 40
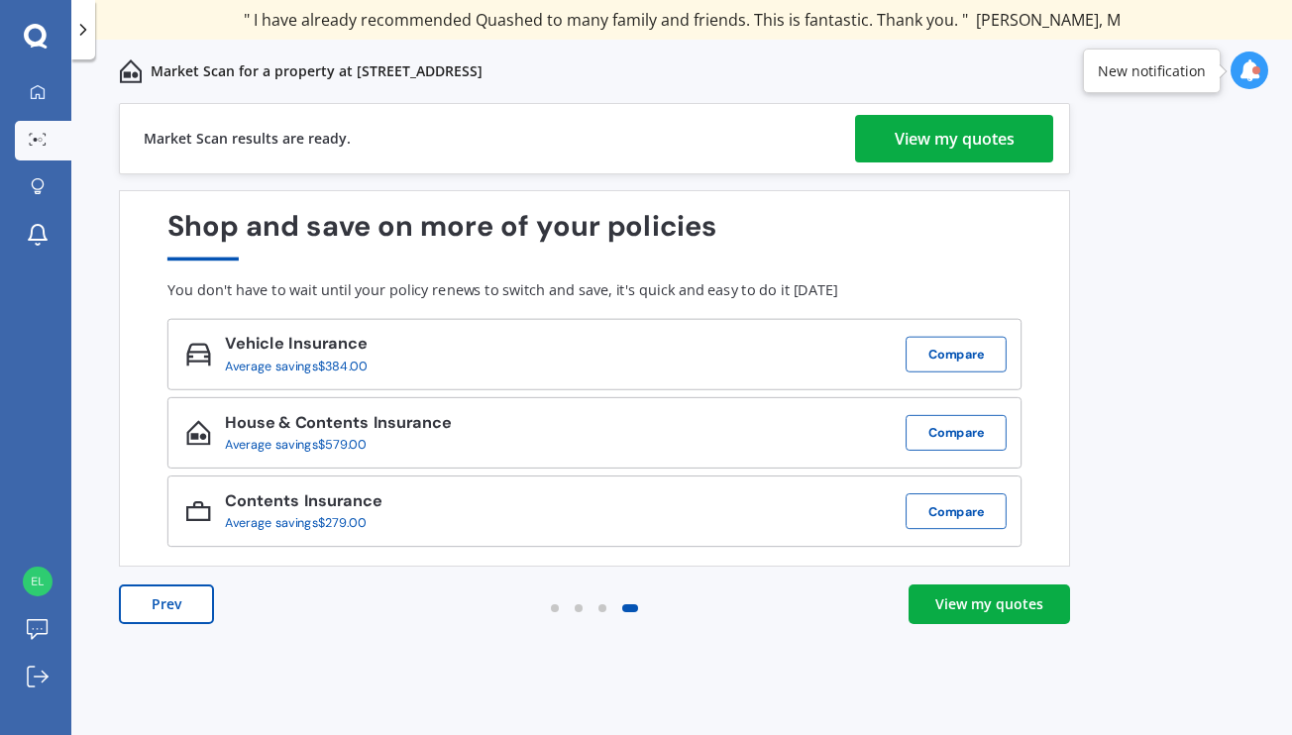
click at [906, 144] on div "View my quotes" at bounding box center [955, 139] width 120 height 48
